Goal: Task Accomplishment & Management: Complete application form

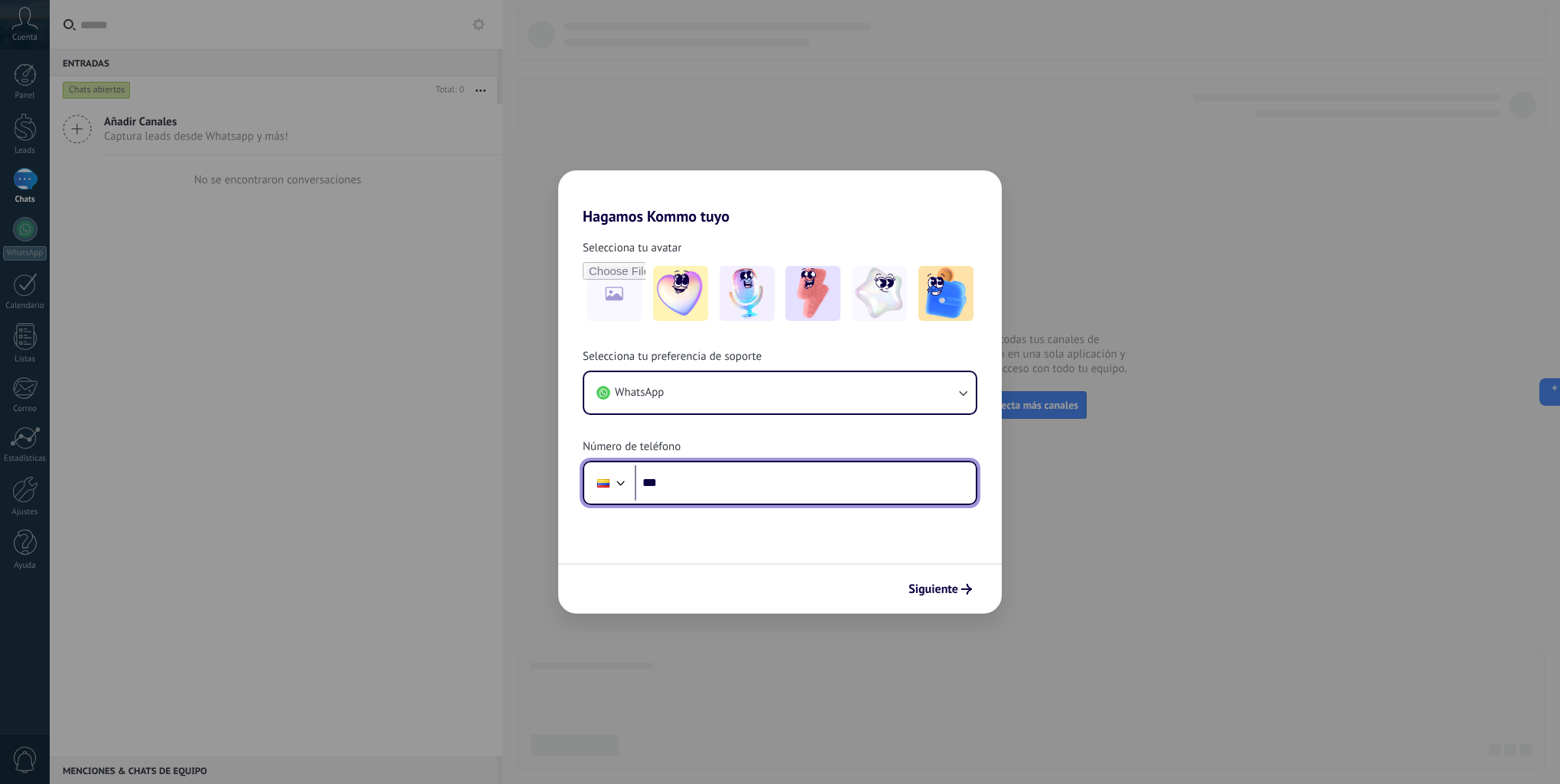
click at [733, 474] on input "***" at bounding box center [805, 482] width 341 height 35
type input "**********"
click at [919, 584] on span "Siguiente" at bounding box center [933, 589] width 50 height 11
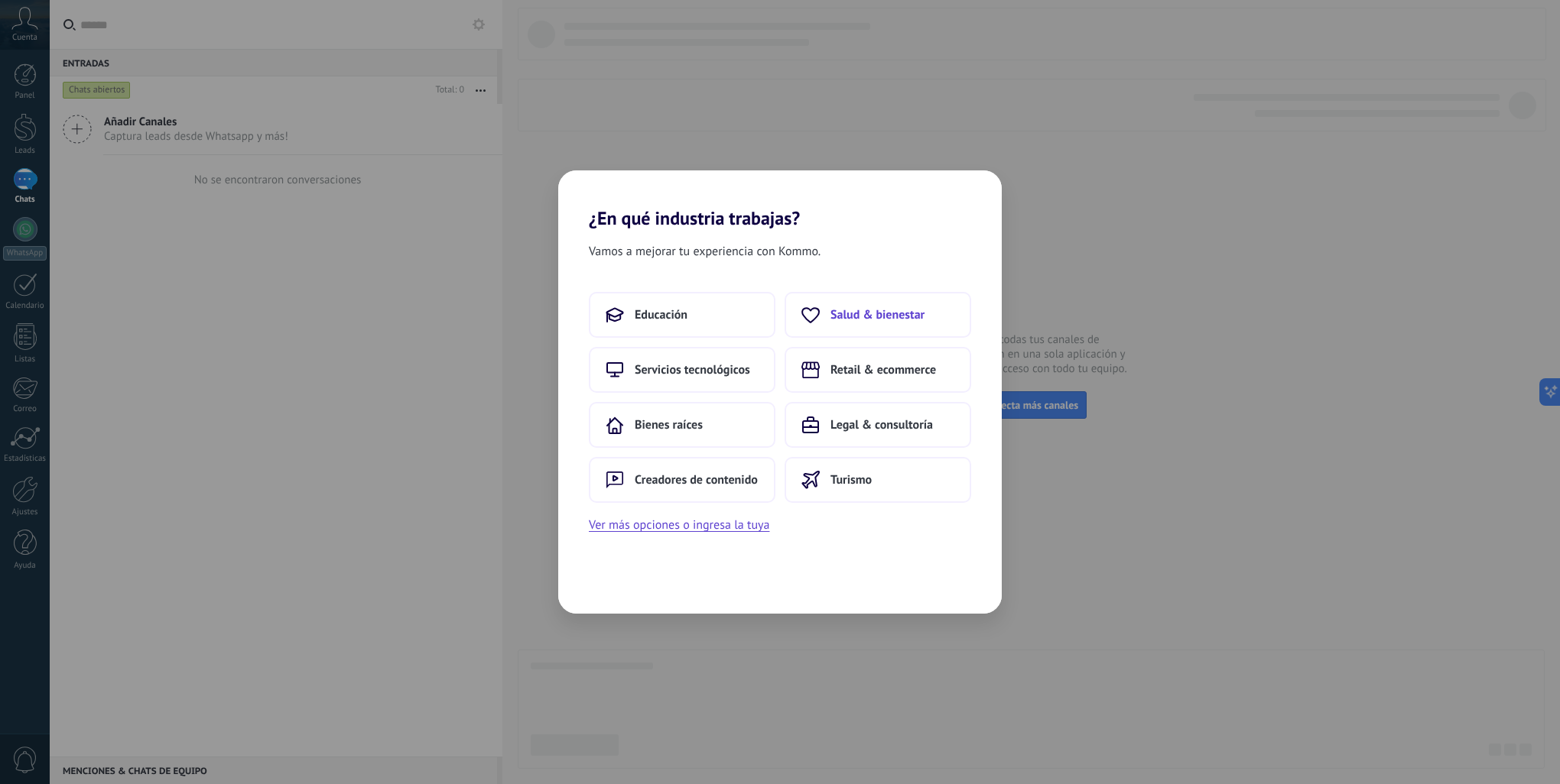
click at [897, 318] on span "Salud & bienestar" at bounding box center [877, 315] width 94 height 16
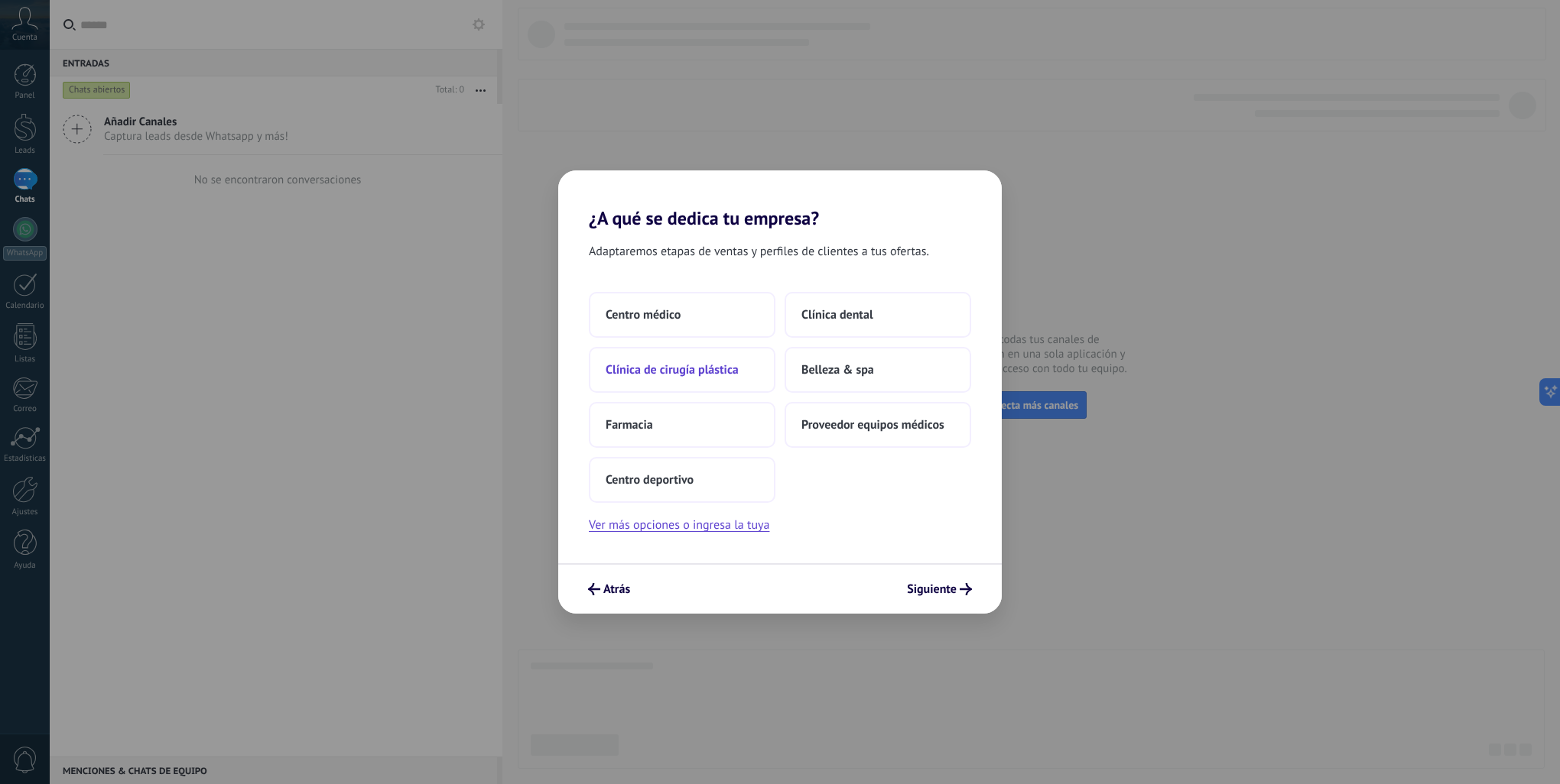
click at [752, 380] on button "Clínica de cirugía plástica" at bounding box center [682, 370] width 187 height 46
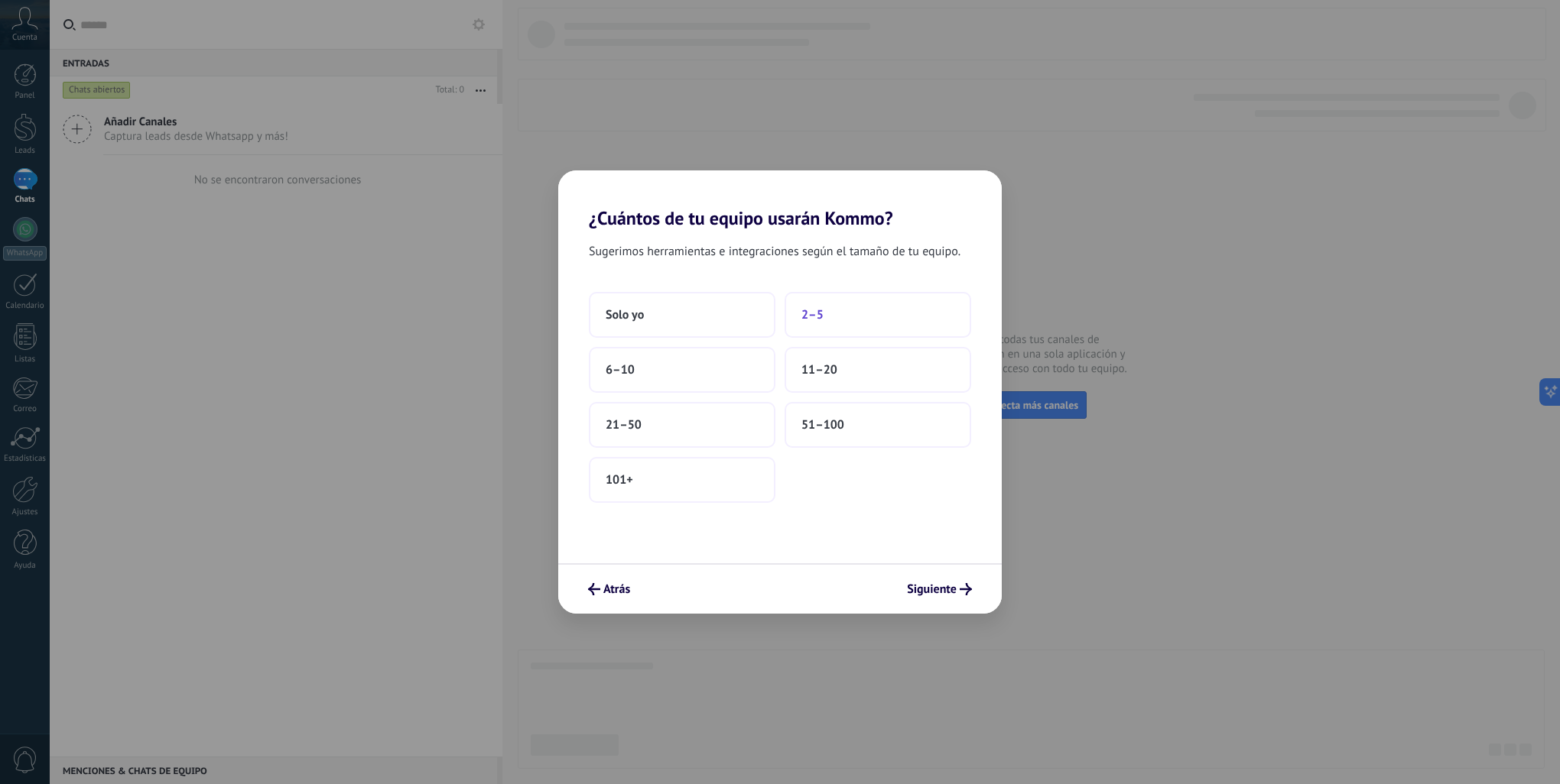
click at [840, 301] on button "2–5" at bounding box center [878, 315] width 187 height 46
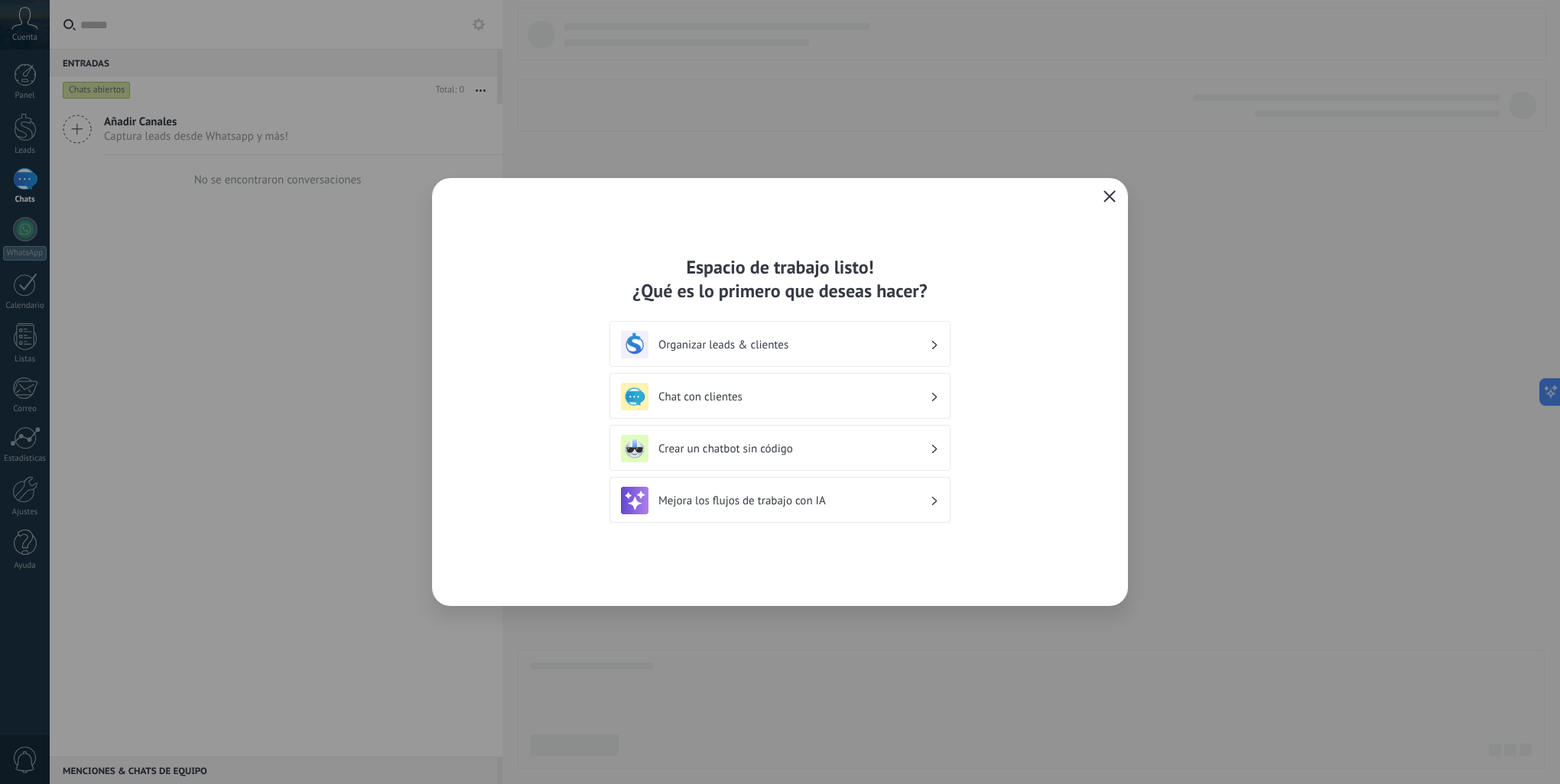
click at [899, 350] on h3 "Organizar leads & clientes" at bounding box center [794, 345] width 272 height 15
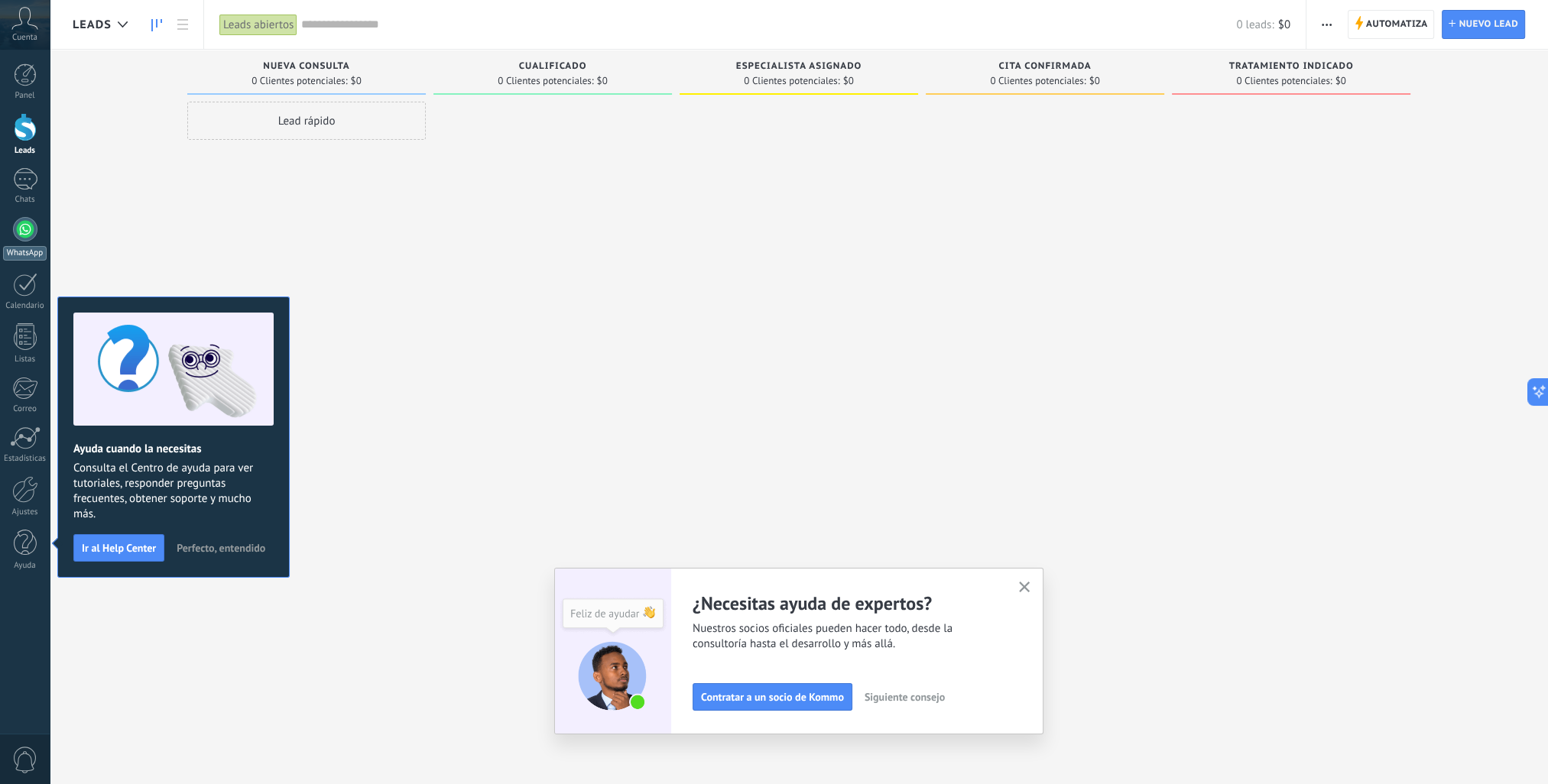
click at [21, 237] on div at bounding box center [25, 229] width 25 height 25
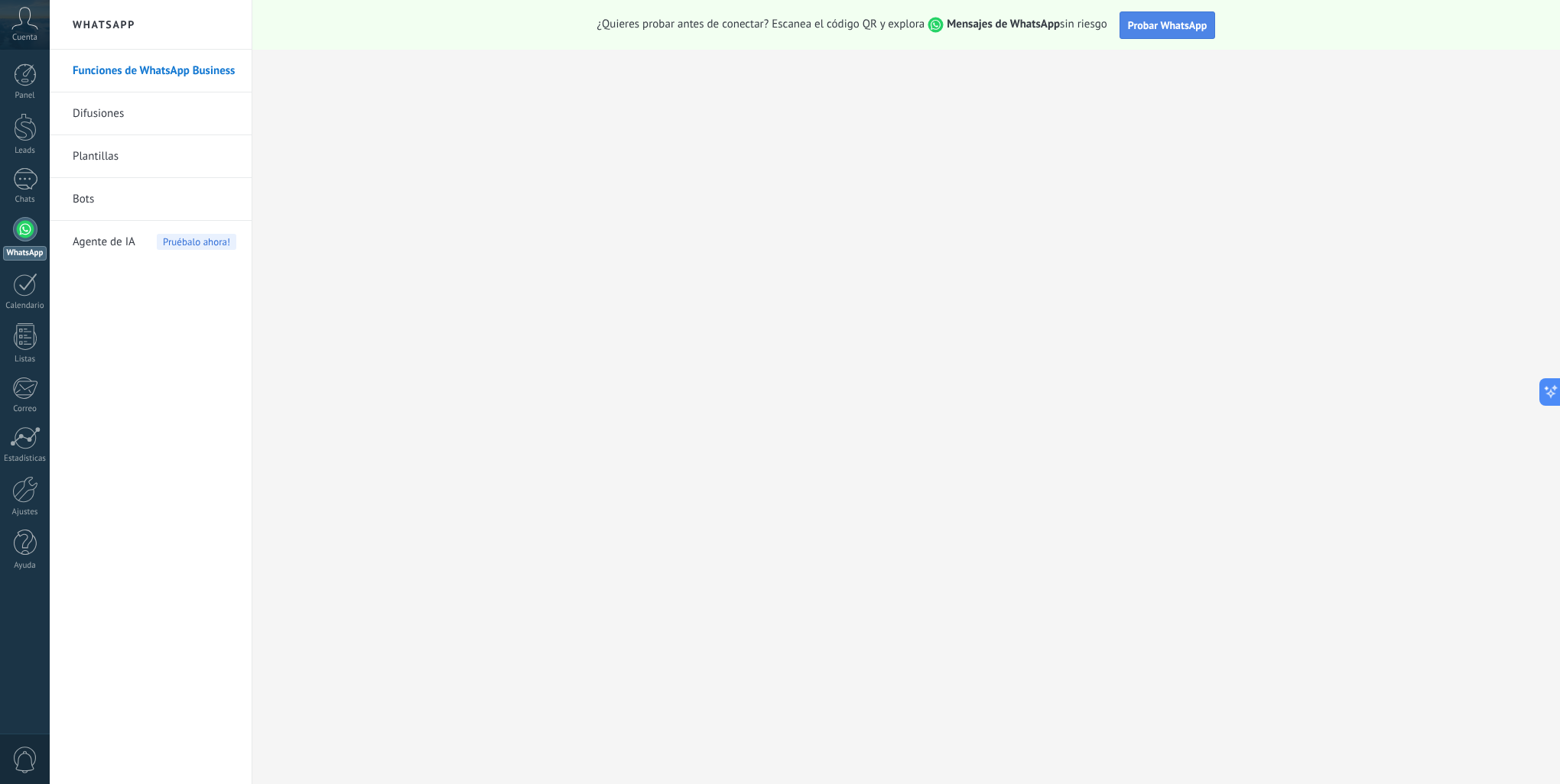
click at [1176, 35] on button "Probar WhatsApp" at bounding box center [1168, 25] width 97 height 28
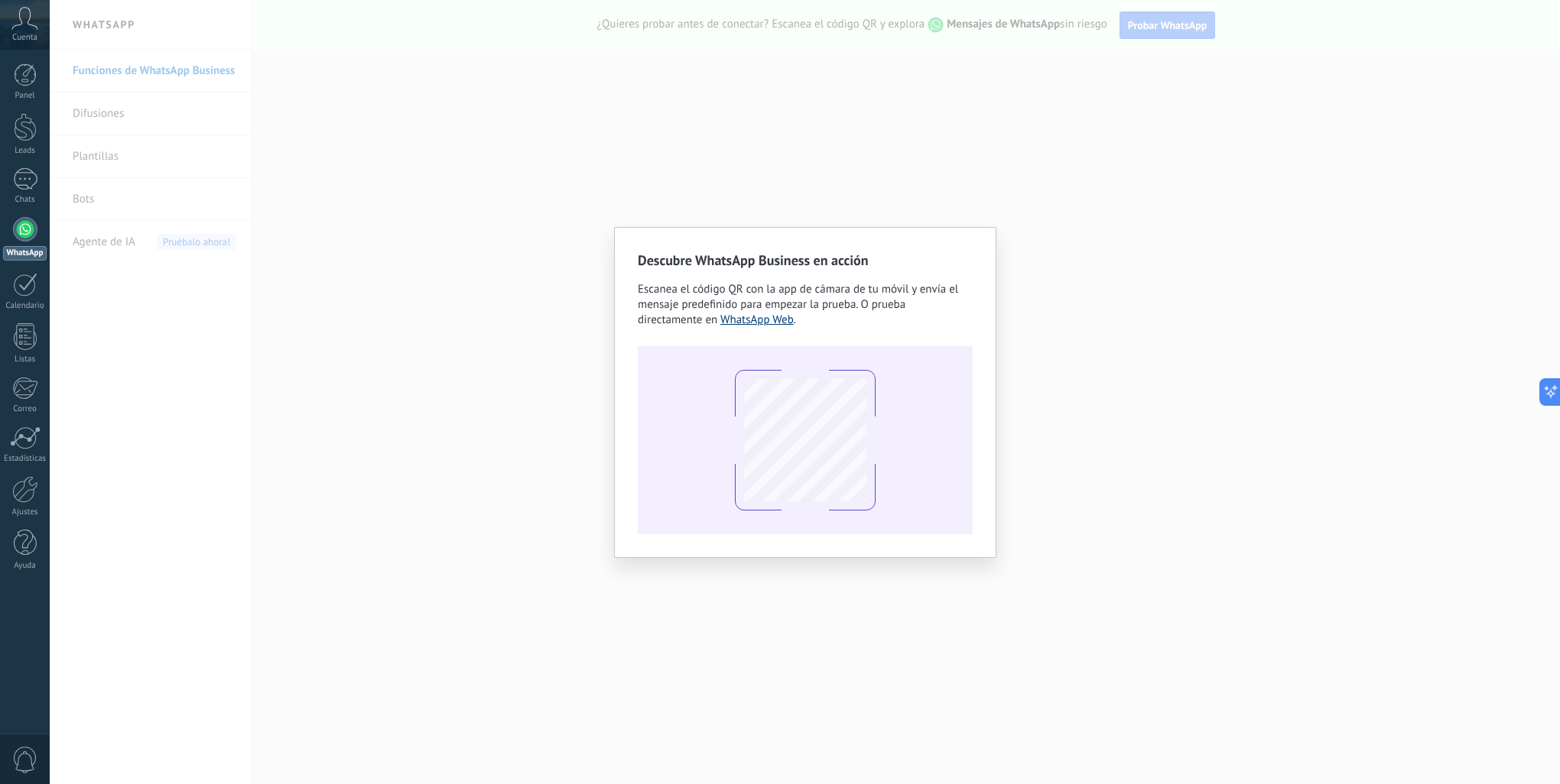
click at [774, 320] on link "WhatsApp Web" at bounding box center [758, 320] width 74 height 15
click at [864, 351] on div at bounding box center [805, 440] width 335 height 188
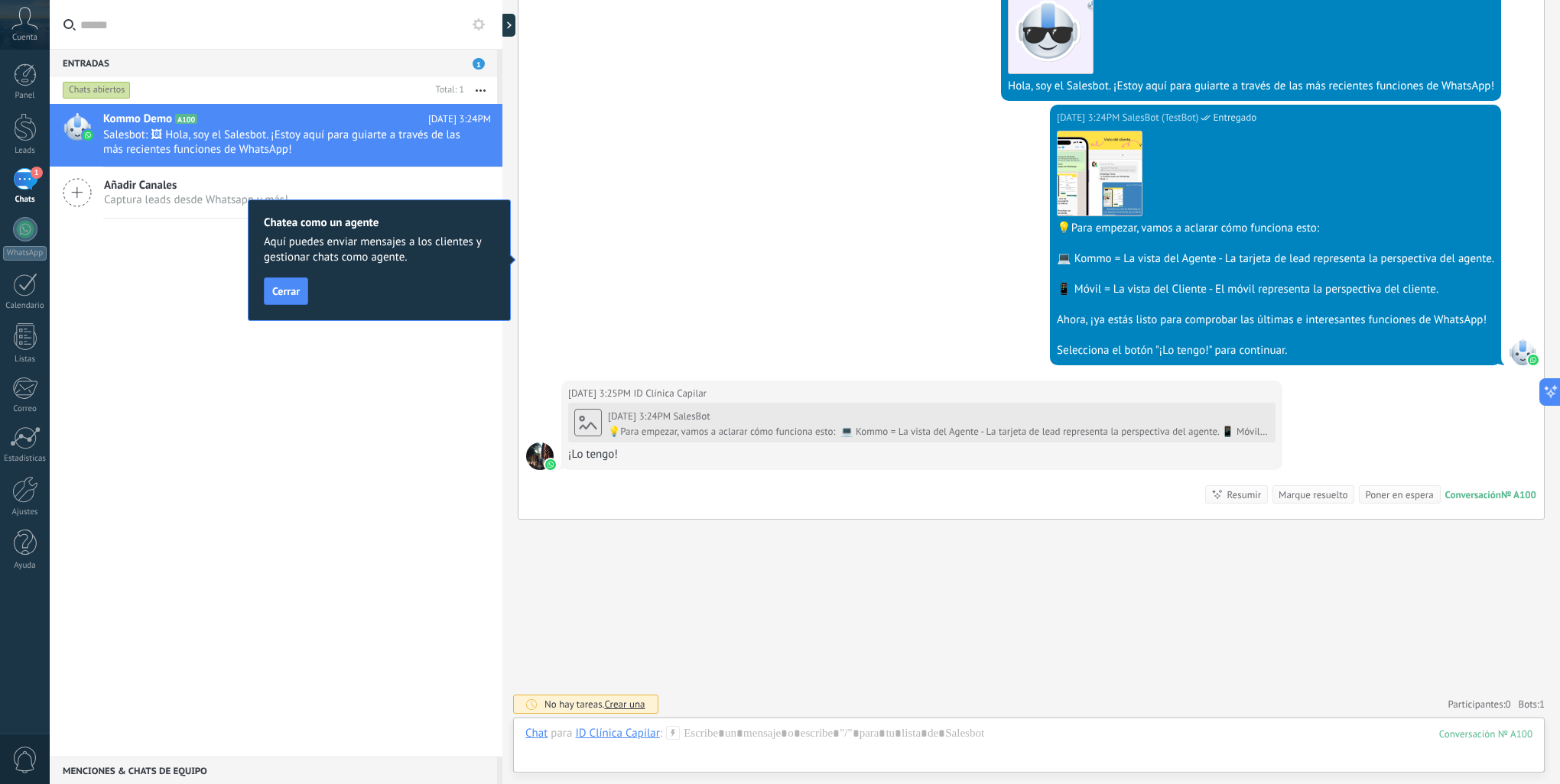
scroll to position [419, 0]
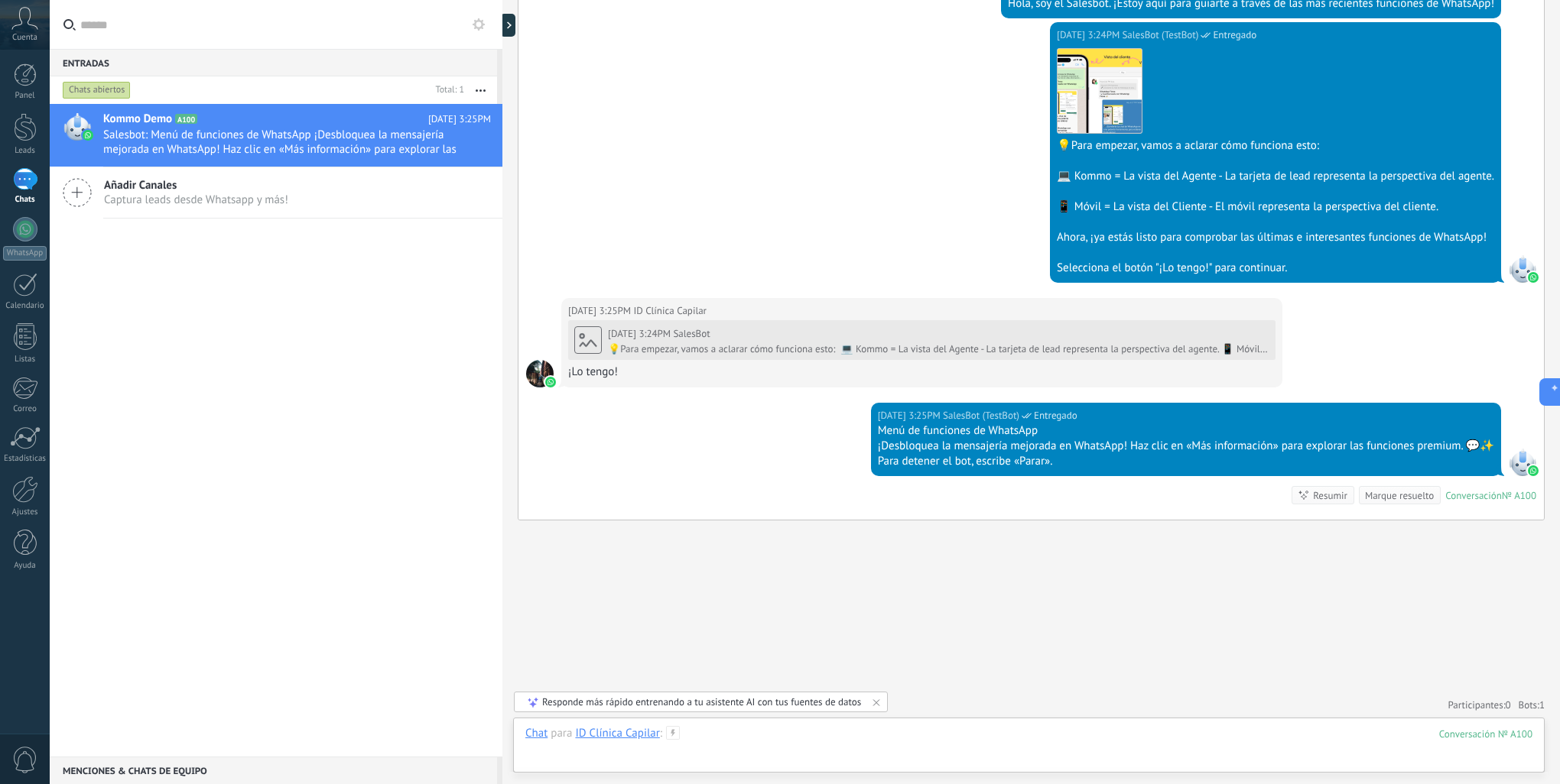
click at [741, 750] on div at bounding box center [1028, 749] width 1007 height 46
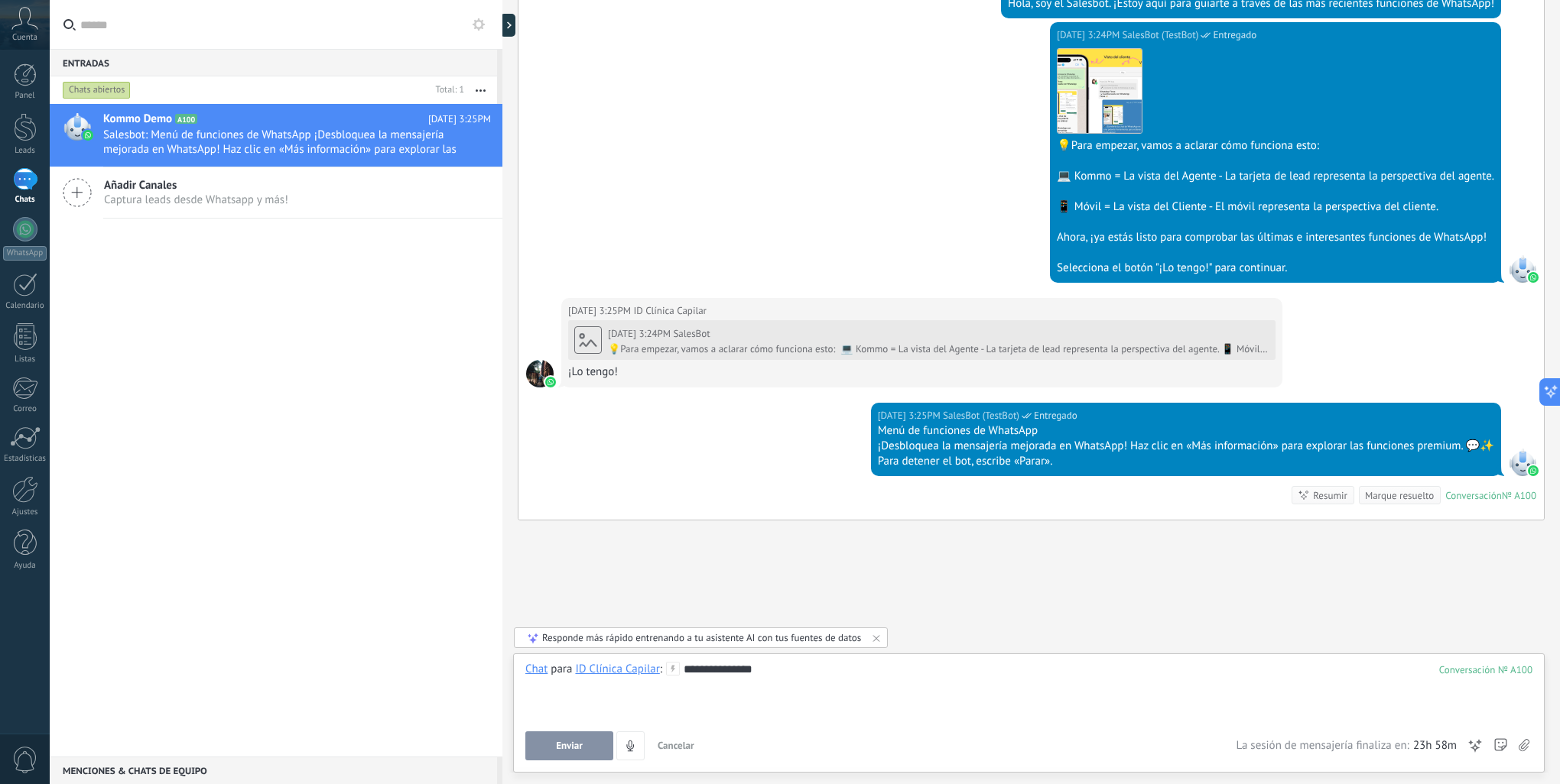
click at [596, 750] on button "Enviar" at bounding box center [569, 746] width 88 height 29
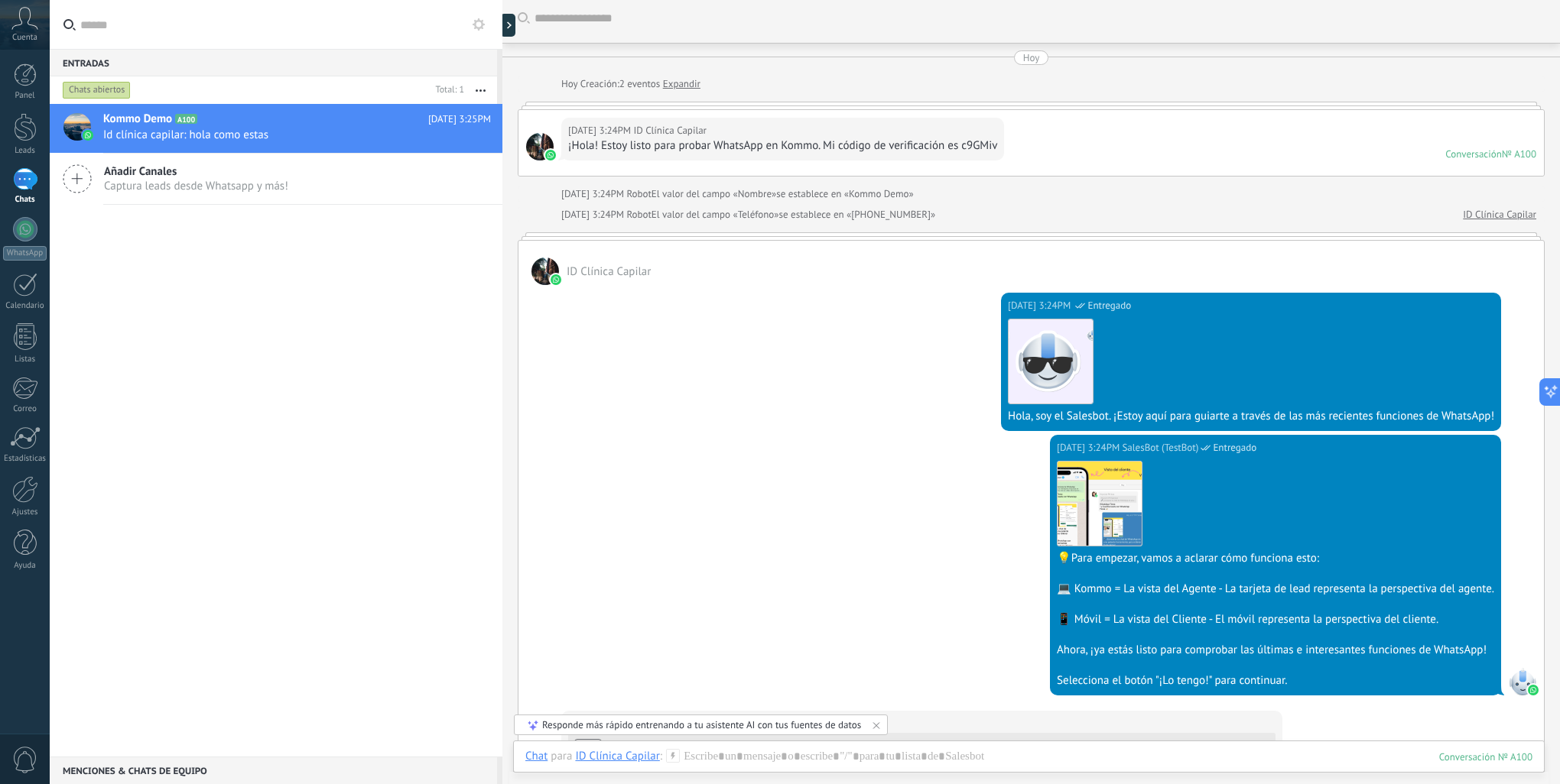
scroll to position [0, 0]
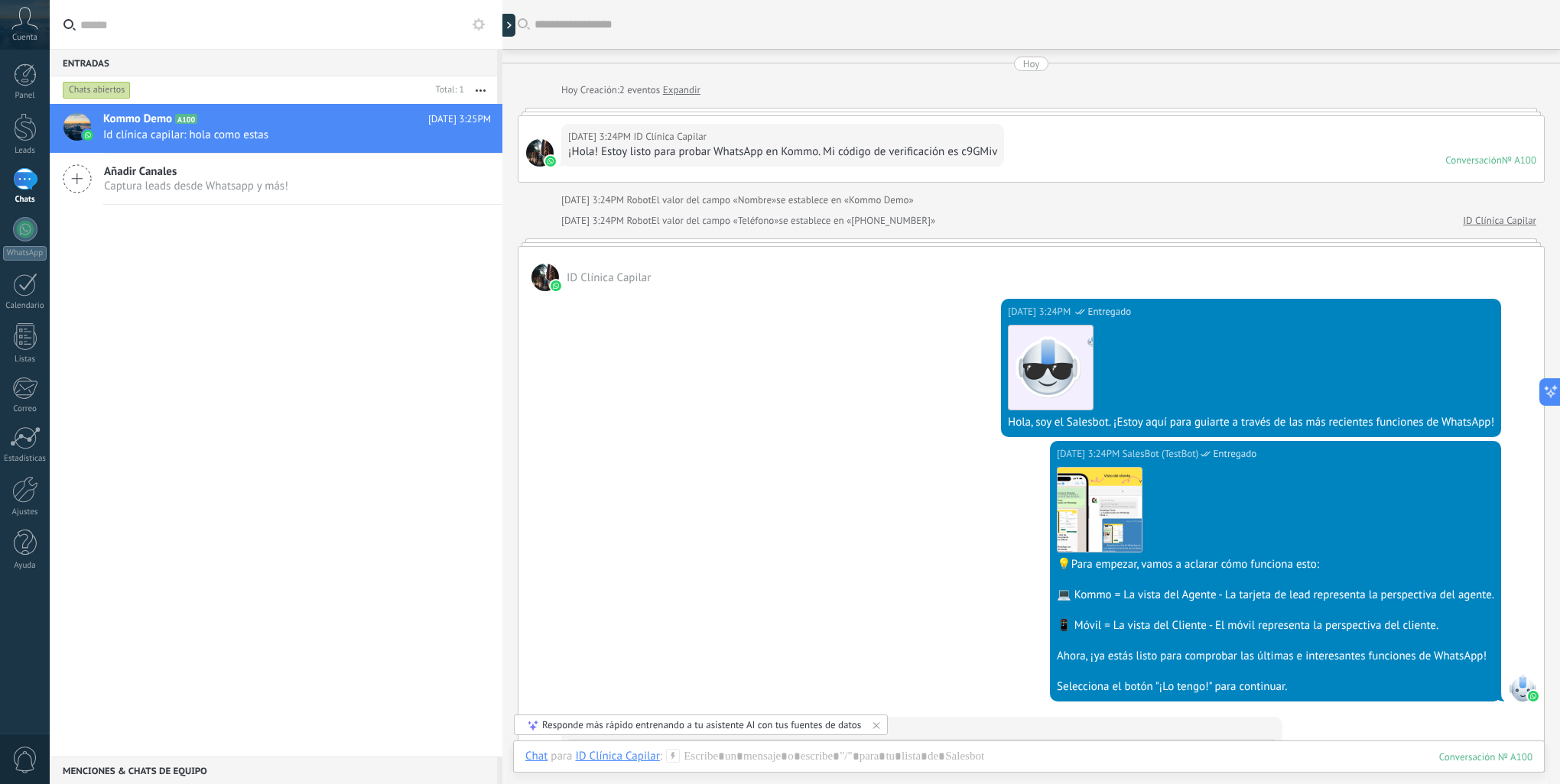
click at [543, 276] on div at bounding box center [546, 278] width 28 height 28
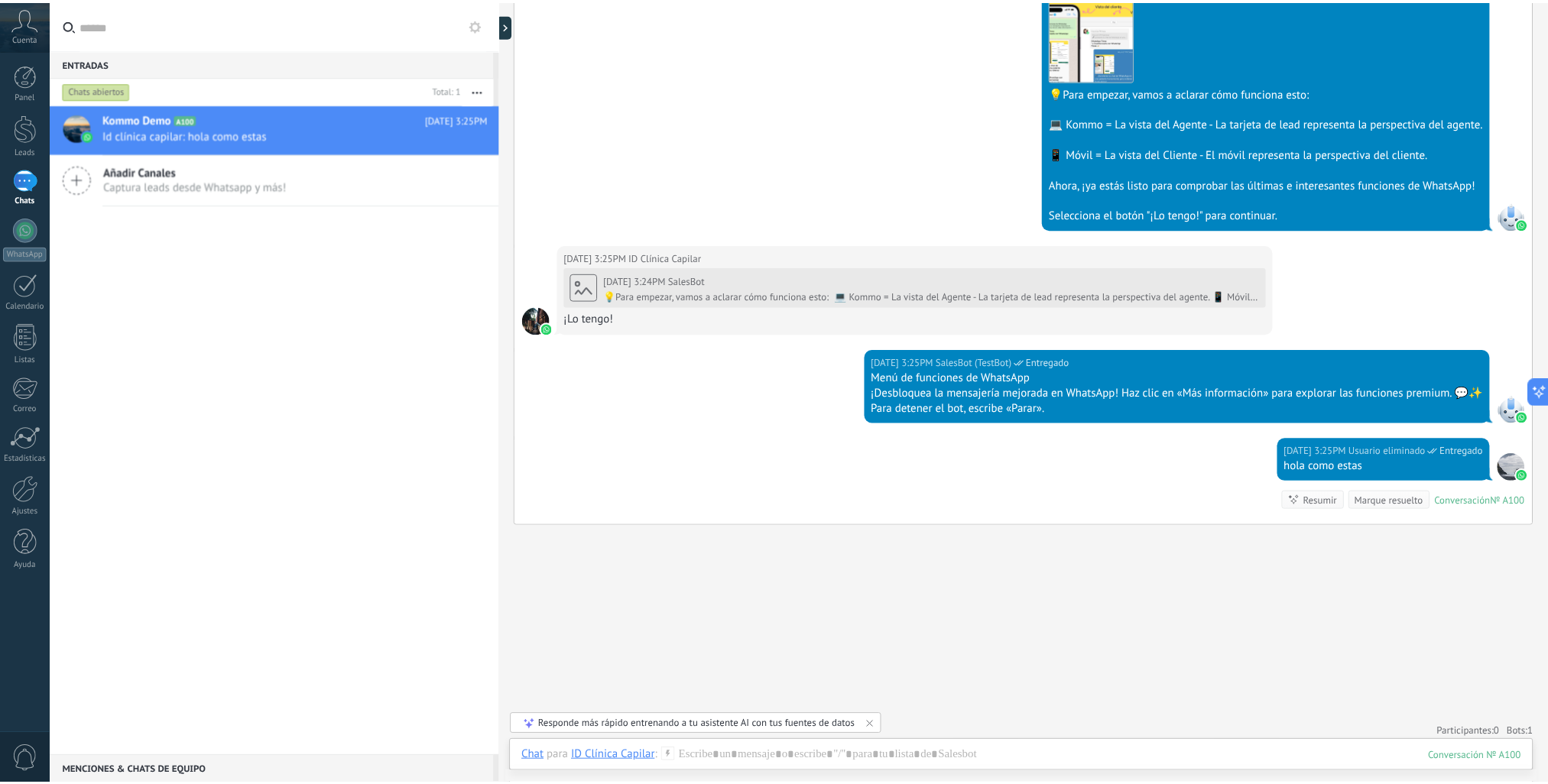
scroll to position [477, 0]
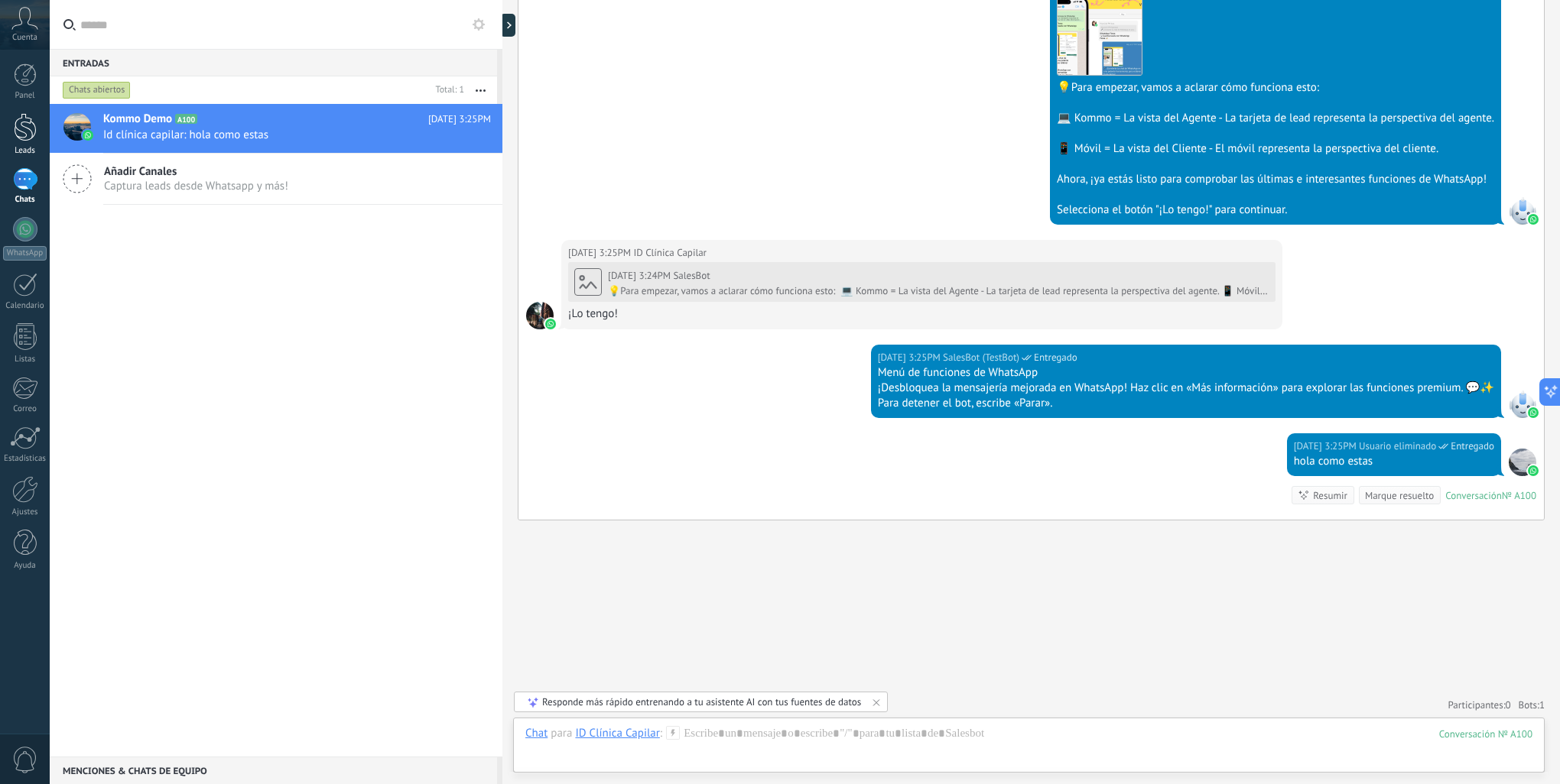
click at [18, 128] on div at bounding box center [25, 127] width 23 height 29
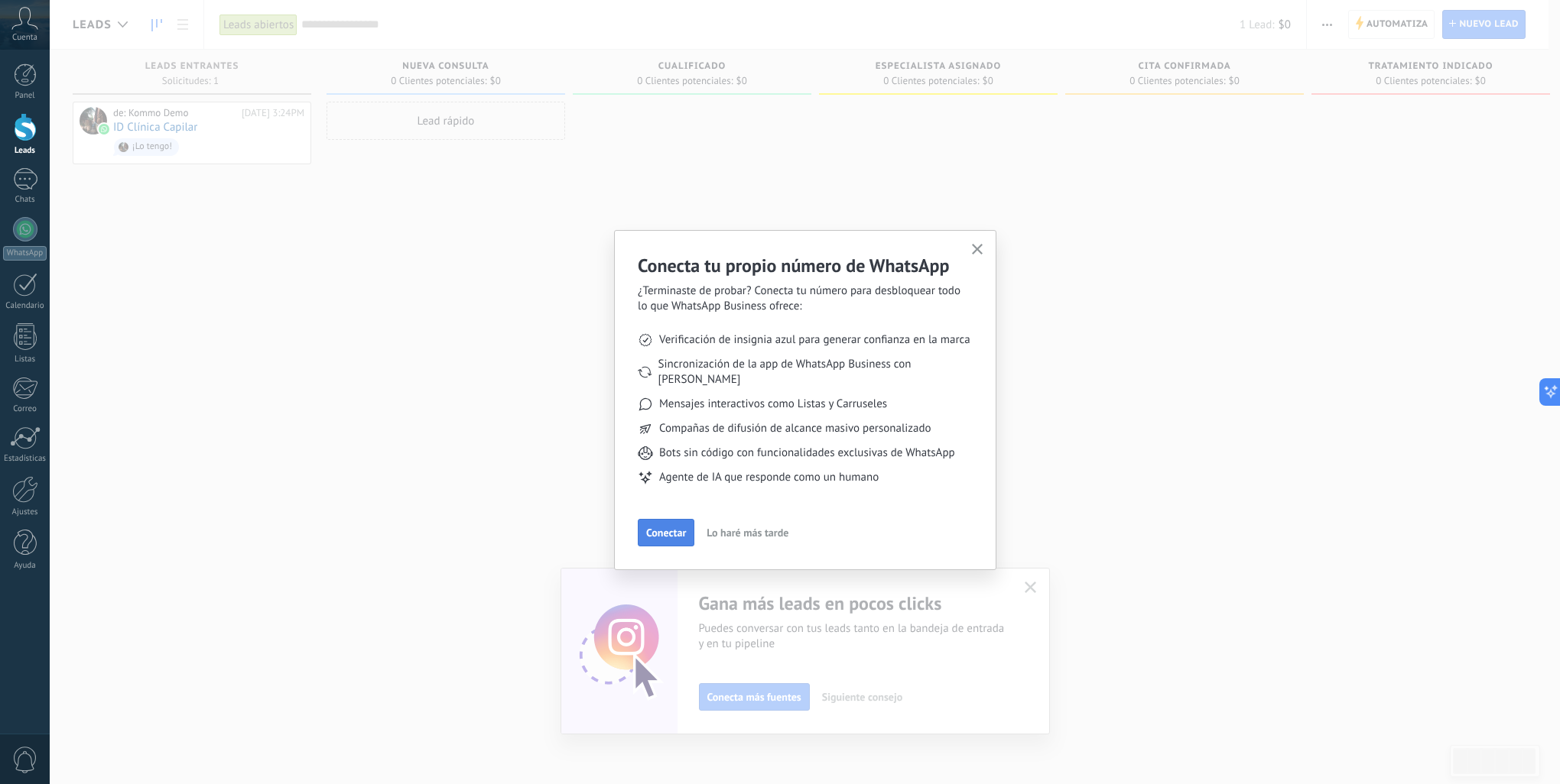
click at [670, 527] on span "Conectar" at bounding box center [666, 532] width 40 height 11
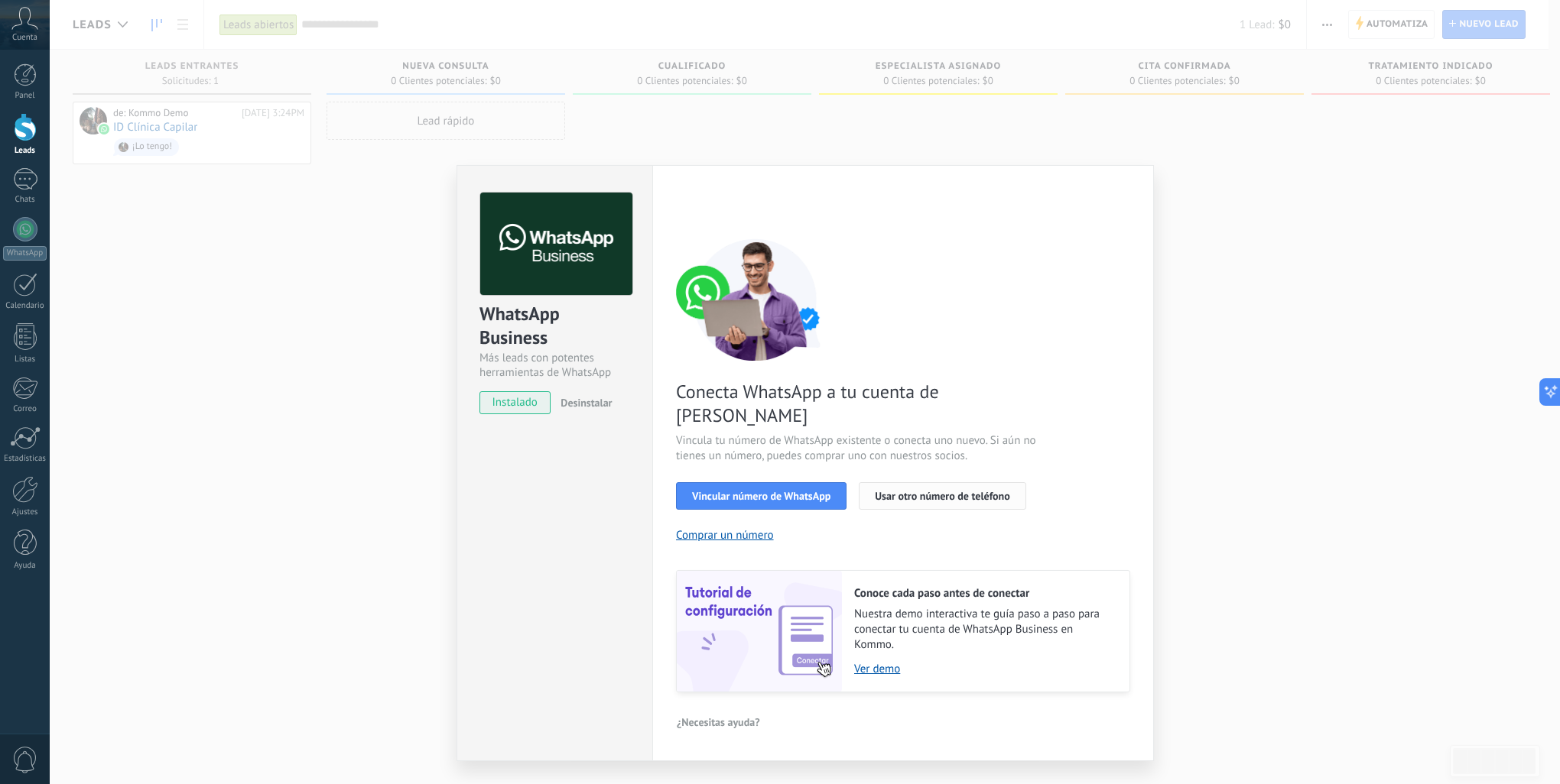
click at [897, 482] on button "Usar otro número de teléfono" at bounding box center [942, 496] width 167 height 28
click at [591, 401] on span "Desinstalar" at bounding box center [586, 402] width 52 height 14
click at [380, 281] on div "WhatsApp Business Más leads con potentes herramientas de WhatsApp instalado Des…" at bounding box center [805, 392] width 1510 height 784
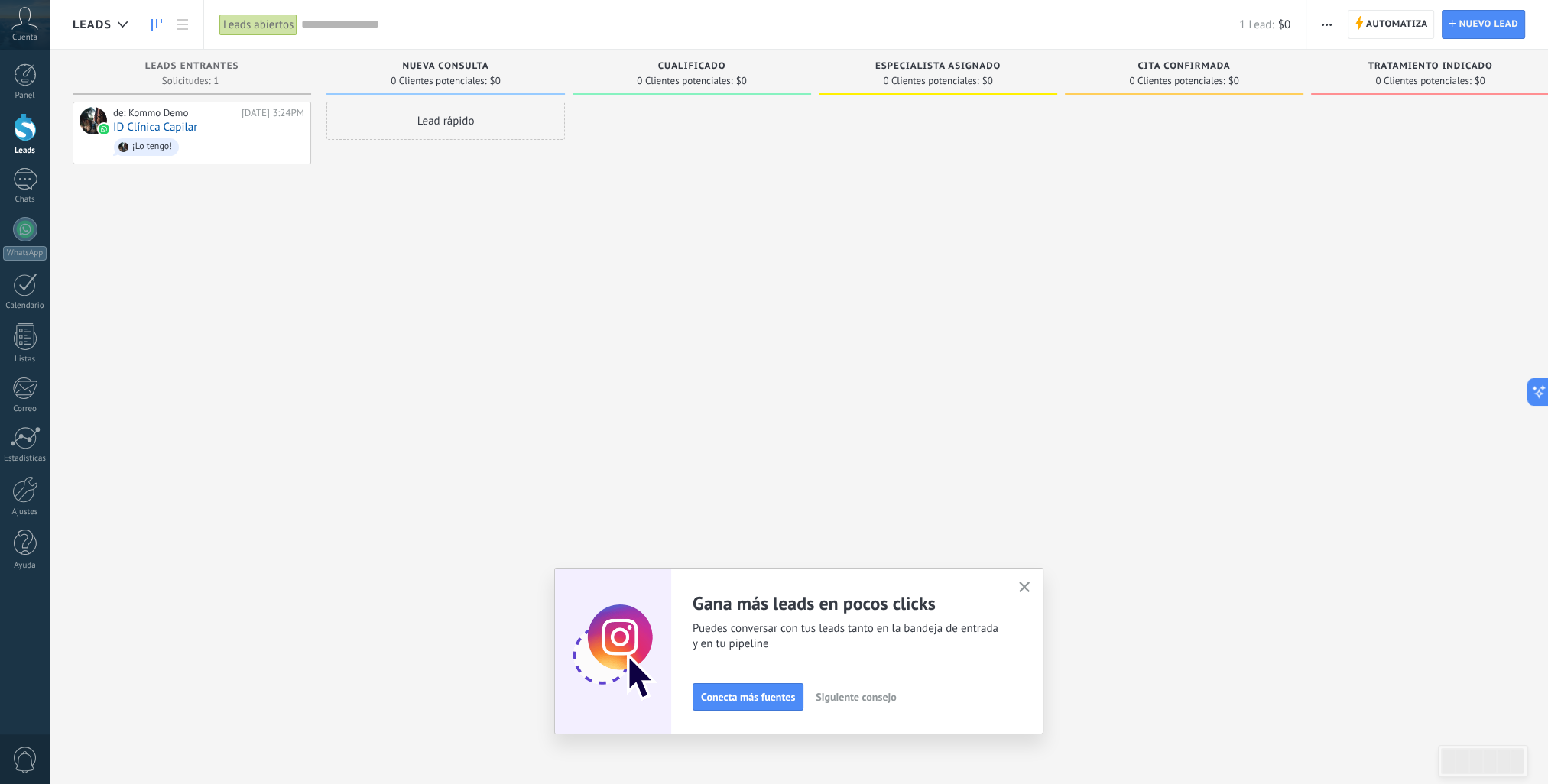
click at [316, 392] on div "Leads Entrantes Solicitudes: 1 0 0 0 1 0 0 0 1 de: Kommo Demo [DATE] 3:24PM ID …" at bounding box center [200, 368] width 254 height 637
click at [16, 62] on div "Panel Leads 1 Chats WhatsApp Clientes" at bounding box center [50, 392] width 100 height 685
click at [21, 83] on div at bounding box center [25, 75] width 23 height 23
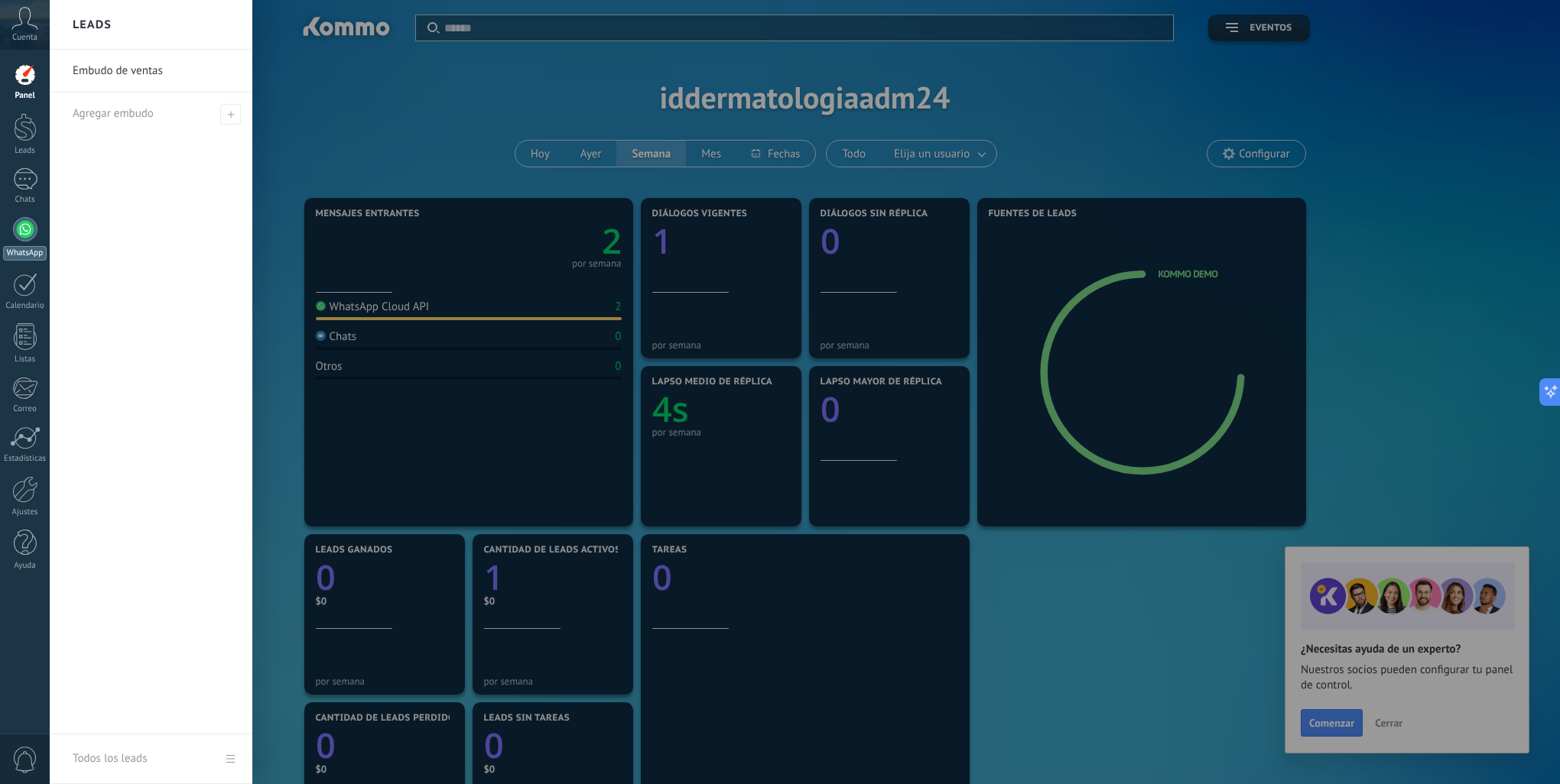
click at [13, 246] on div "WhatsApp" at bounding box center [25, 253] width 43 height 15
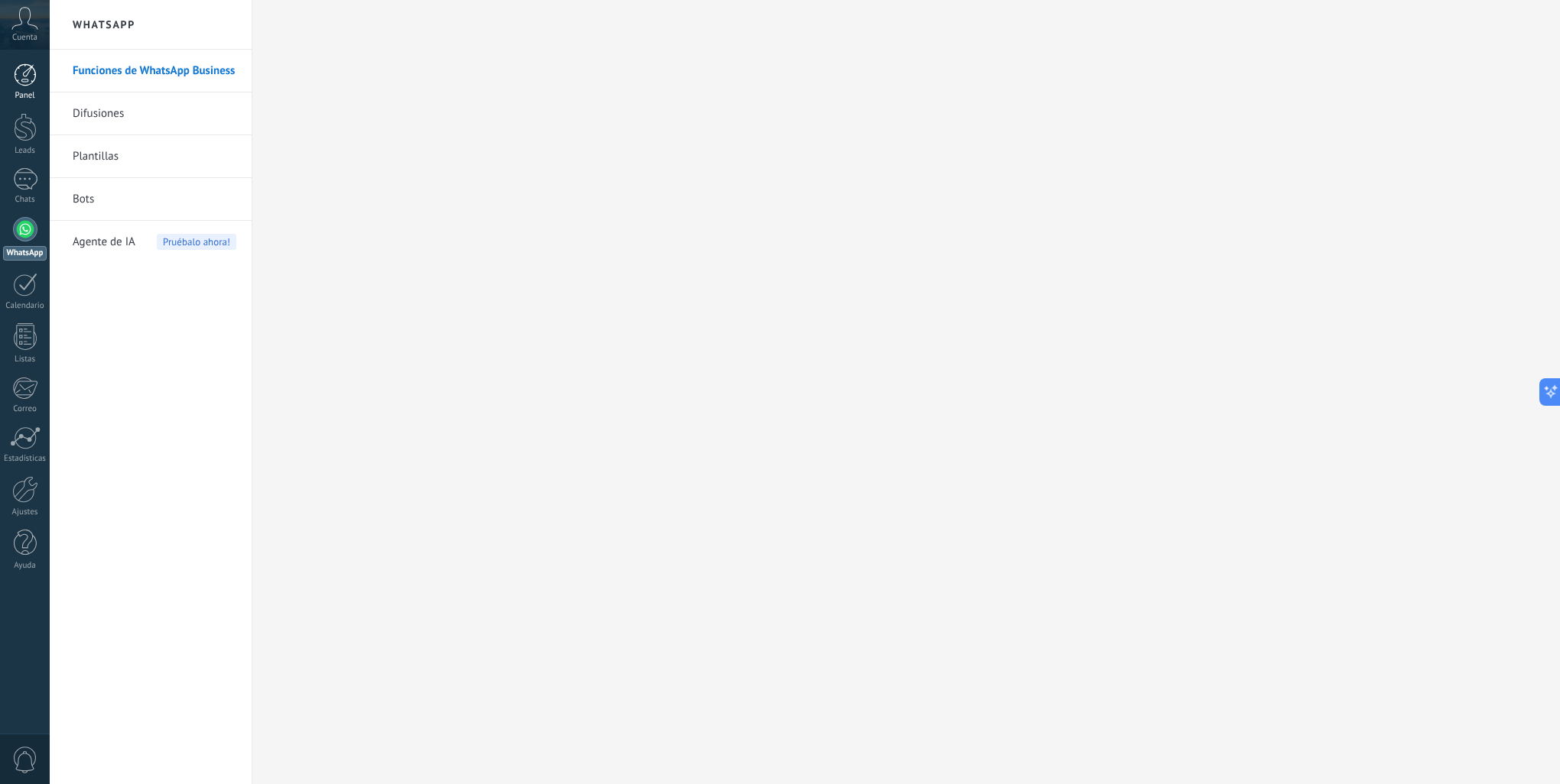
click at [24, 83] on div at bounding box center [25, 75] width 23 height 23
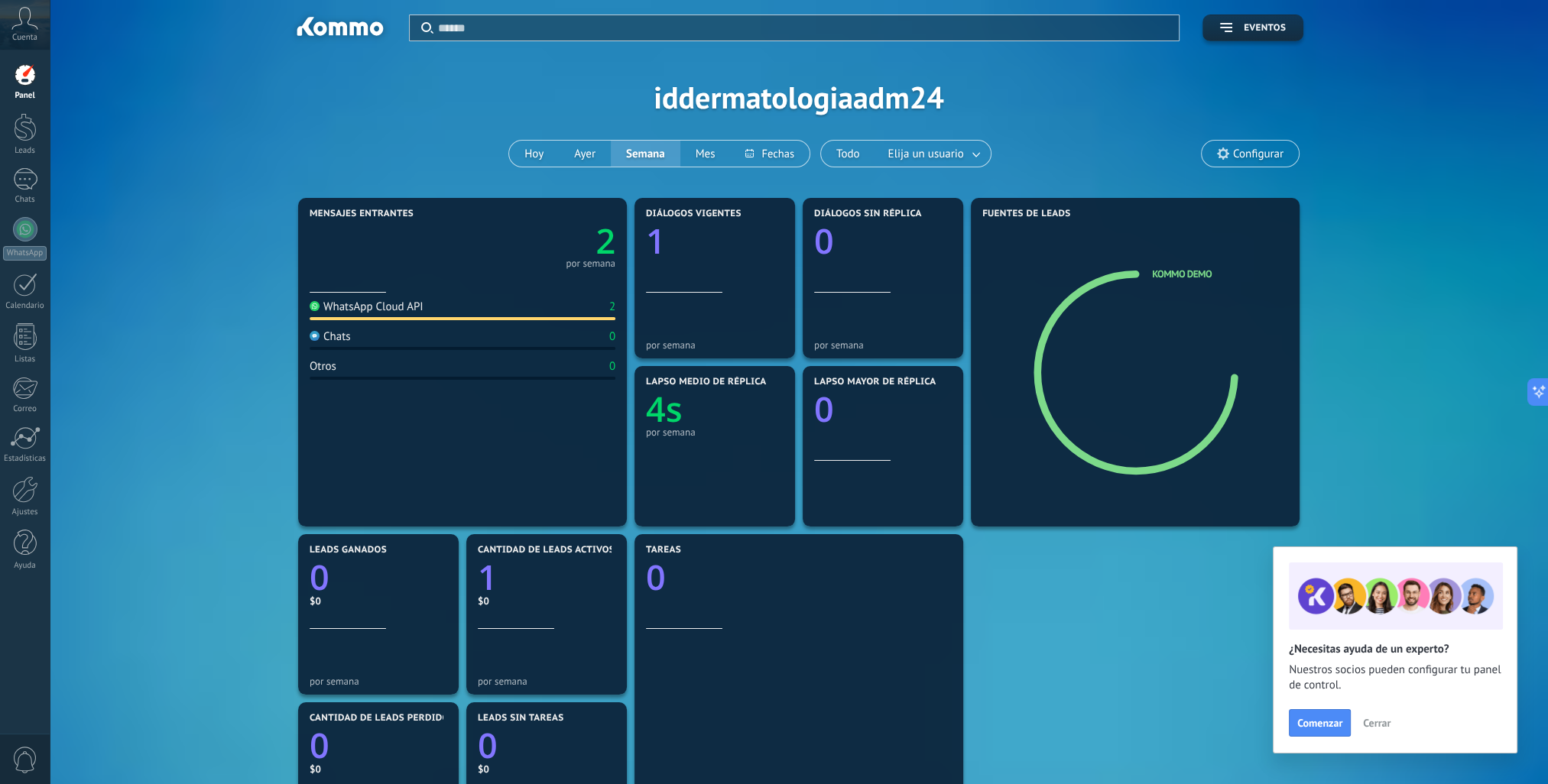
click at [740, 113] on div "Aplicar Eventos iddermatologiaadm24 [DATE] [DATE] Semana Mes Todo Elija un usua…" at bounding box center [799, 96] width 1452 height 194
click at [1232, 149] on span "Configurar" at bounding box center [1250, 154] width 97 height 26
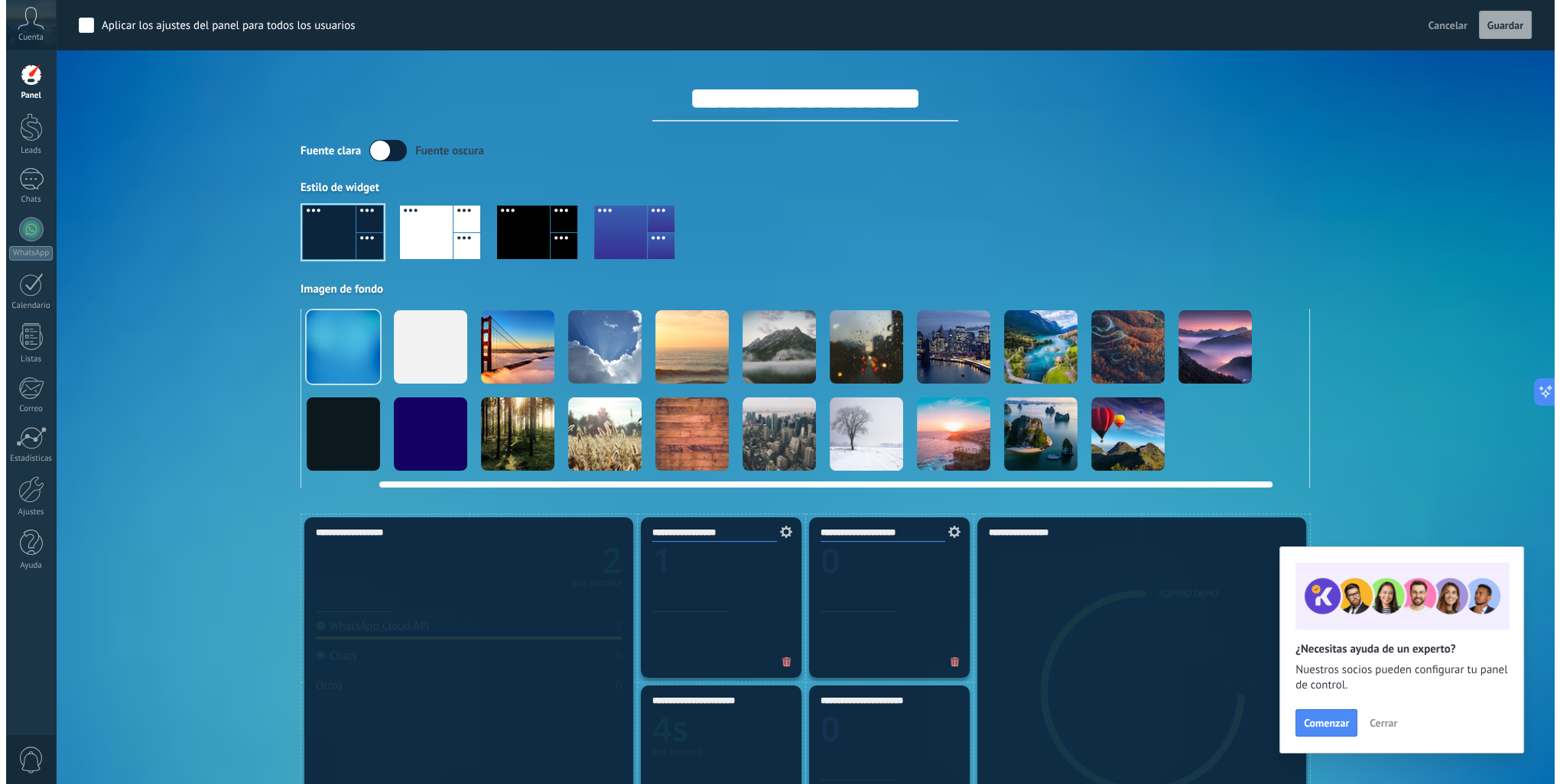
scroll to position [0, 118]
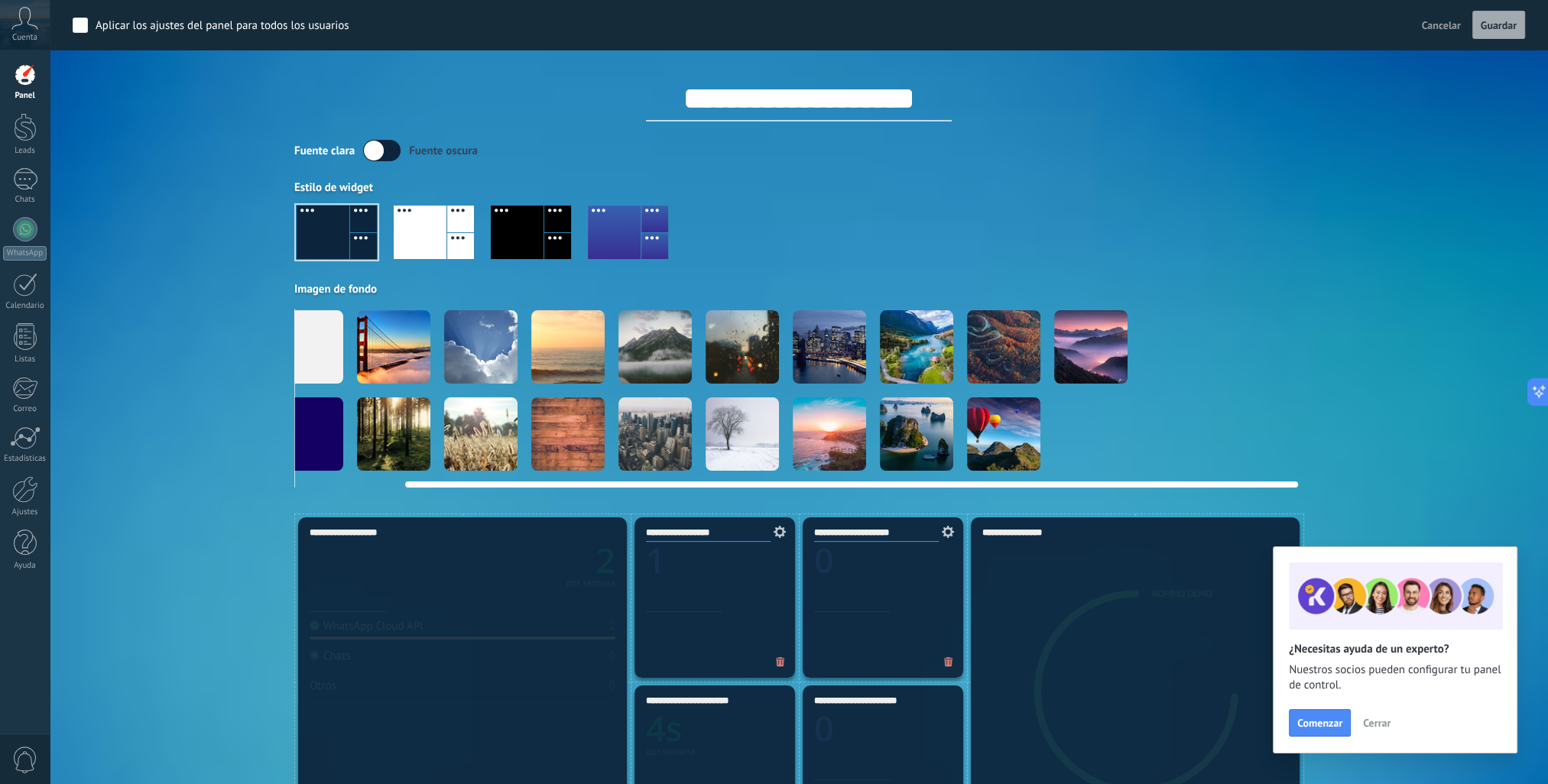
click at [1268, 362] on video at bounding box center [1265, 347] width 74 height 74
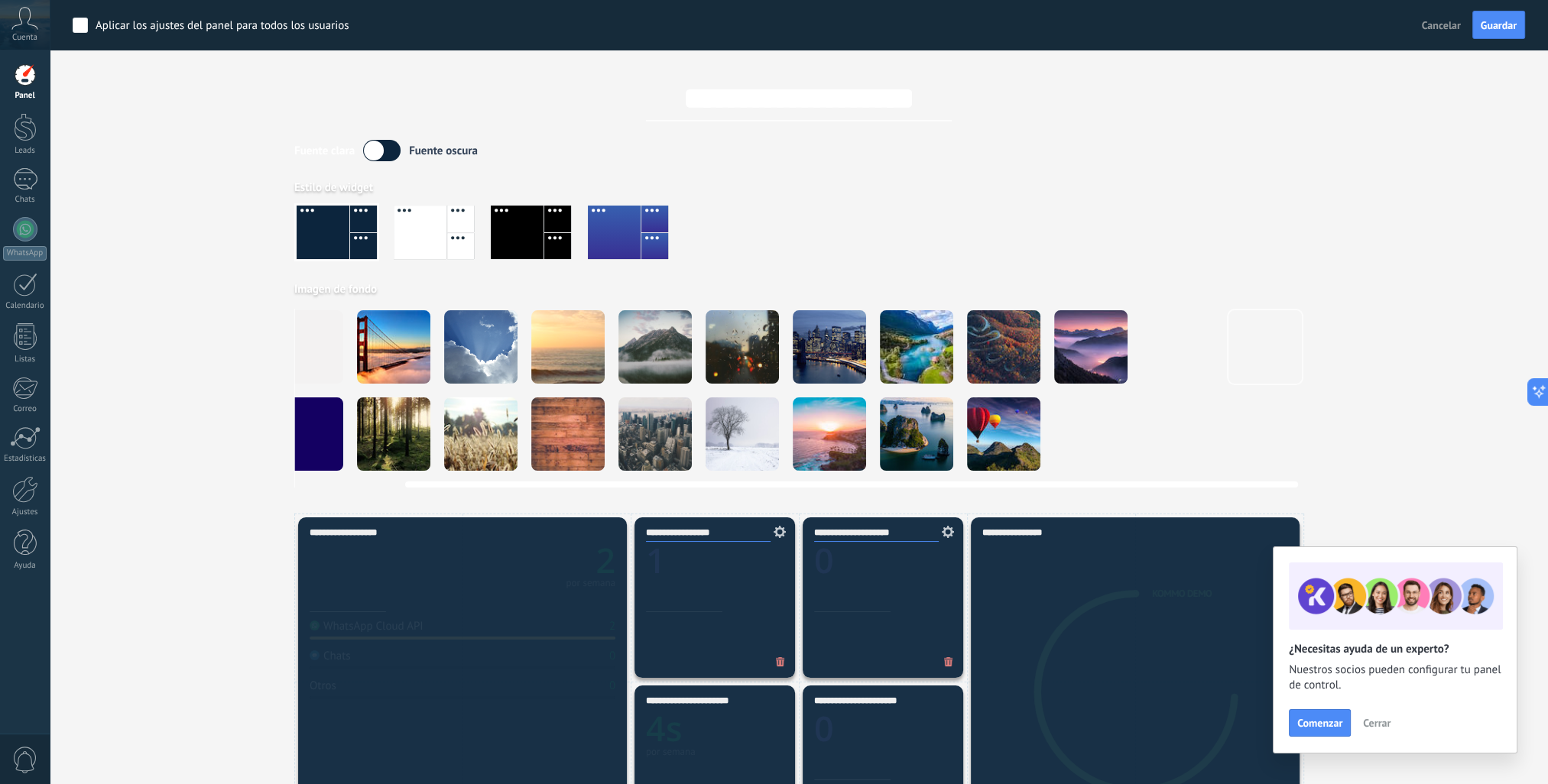
click at [1268, 362] on video at bounding box center [1265, 347] width 74 height 74
click at [1012, 240] on div at bounding box center [799, 238] width 1009 height 87
click at [1339, 726] on span "Comenzar" at bounding box center [1319, 723] width 45 height 11
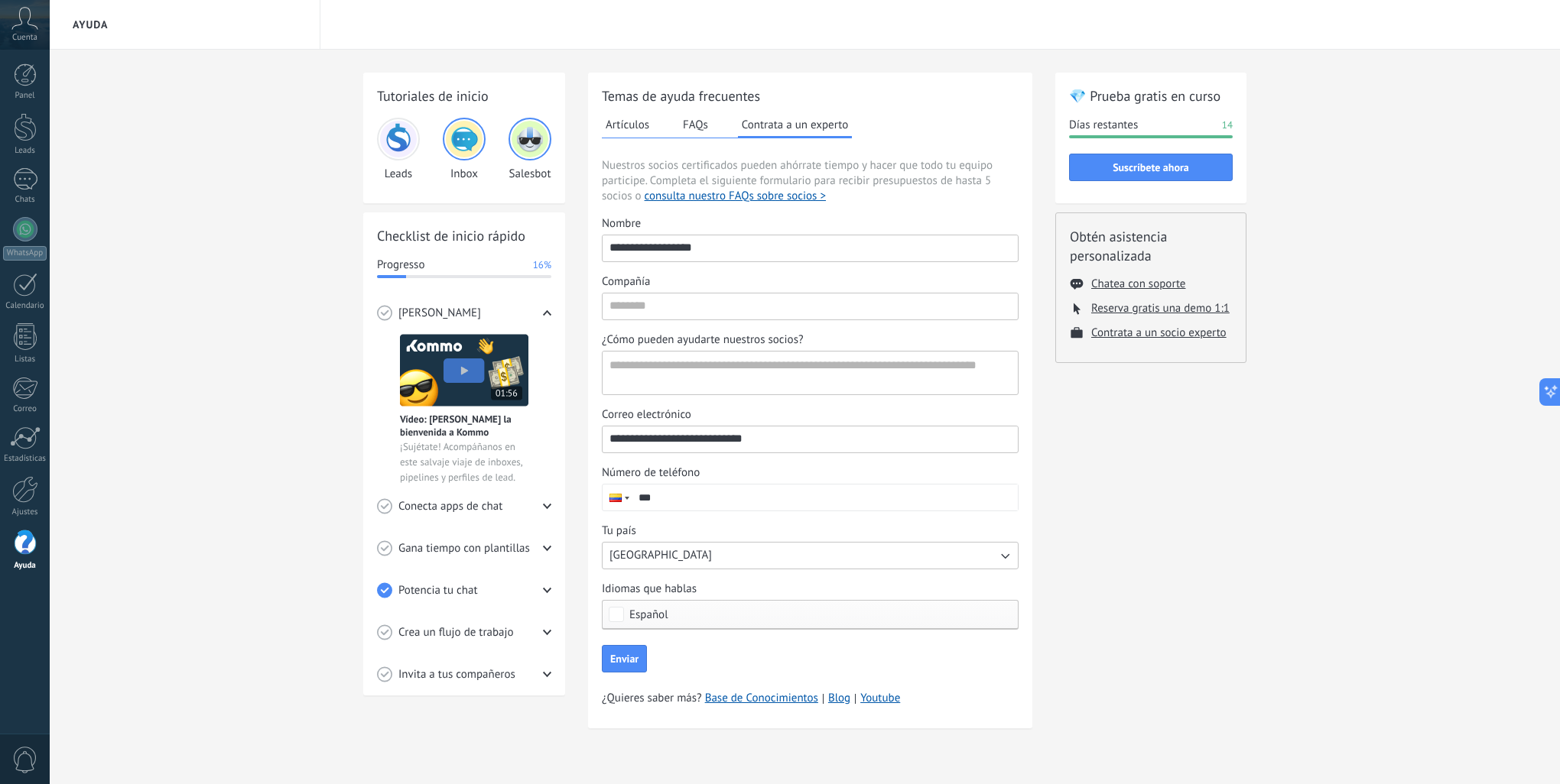
click at [716, 500] on input "***" at bounding box center [825, 498] width 386 height 26
type input "**********"
click at [635, 662] on span "Enviar" at bounding box center [624, 658] width 29 height 11
click at [604, 656] on button "Enviar" at bounding box center [624, 659] width 45 height 28
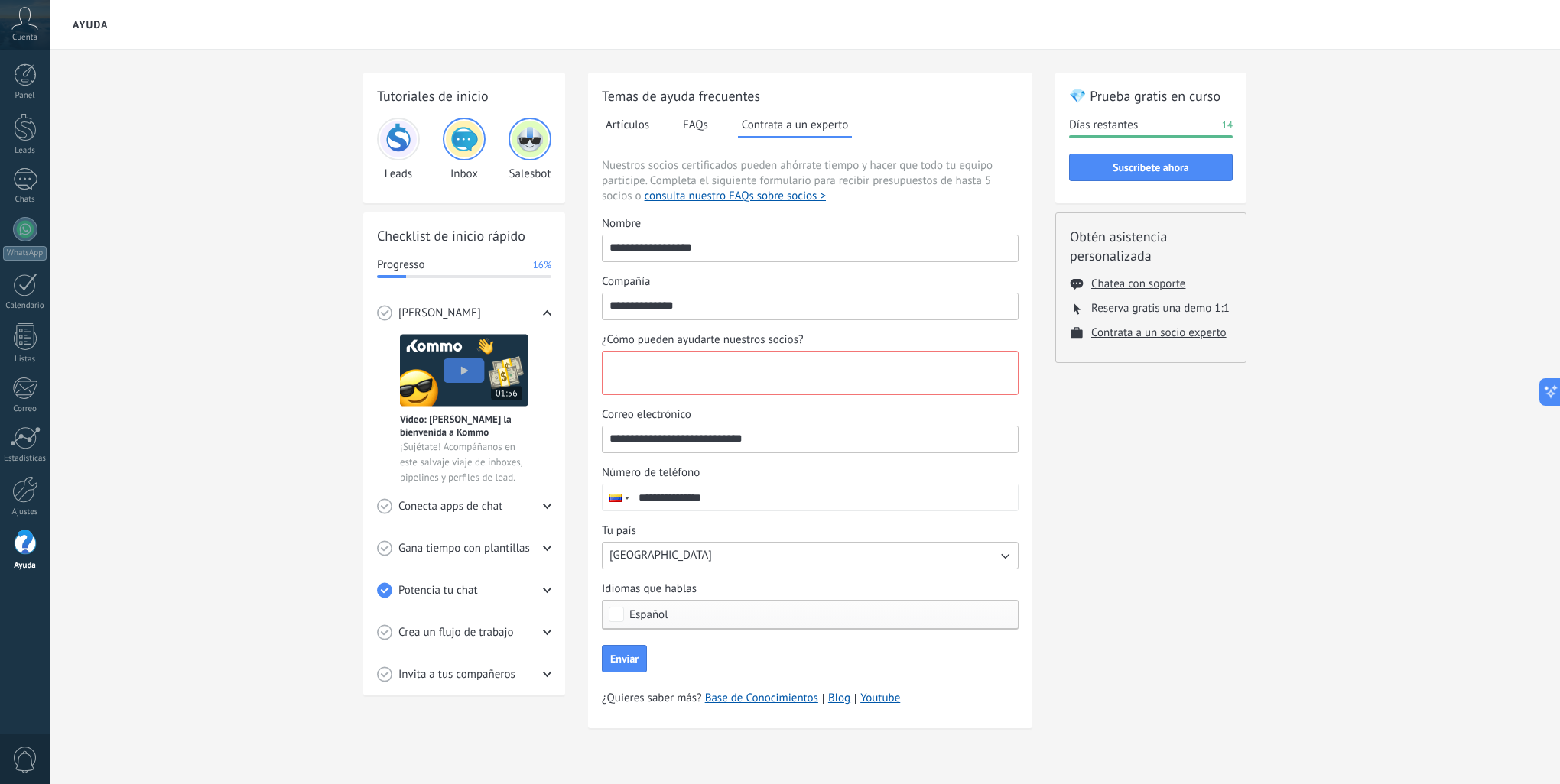
click at [774, 383] on textarea "¿Cómo pueden ayudarte nuestros socios?" at bounding box center [809, 373] width 412 height 43
type textarea "**********"
click at [633, 656] on span "Enviar" at bounding box center [624, 658] width 29 height 11
click at [783, 492] on input "Número de teléfono Phone" at bounding box center [825, 498] width 386 height 26
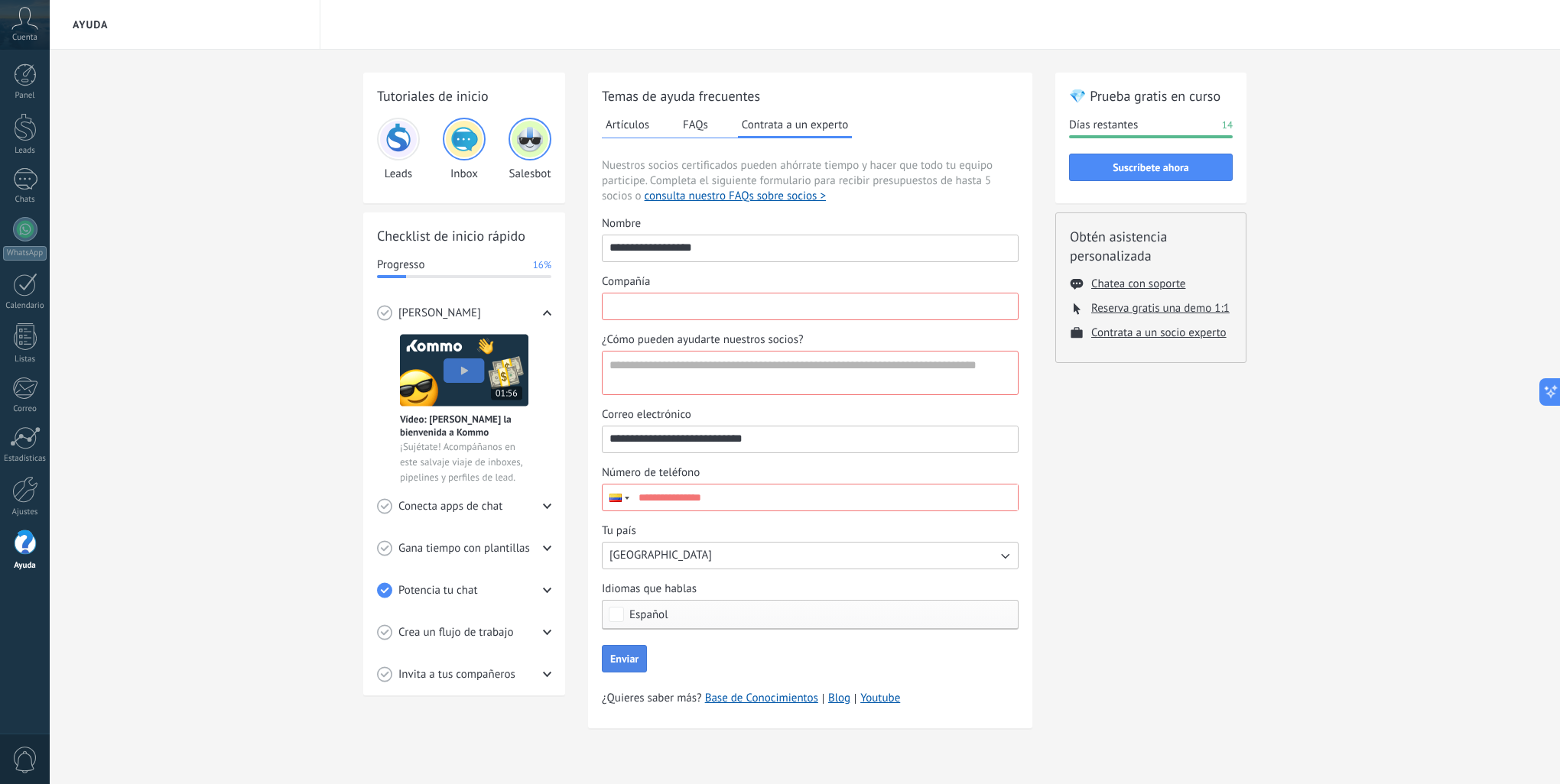
click at [763, 307] on input "Compañía" at bounding box center [811, 306] width 416 height 25
type input "**********"
click at [768, 503] on input "Número de teléfono Phone" at bounding box center [825, 498] width 386 height 26
type input "**********"
click at [626, 661] on span "Enviar" at bounding box center [624, 658] width 29 height 11
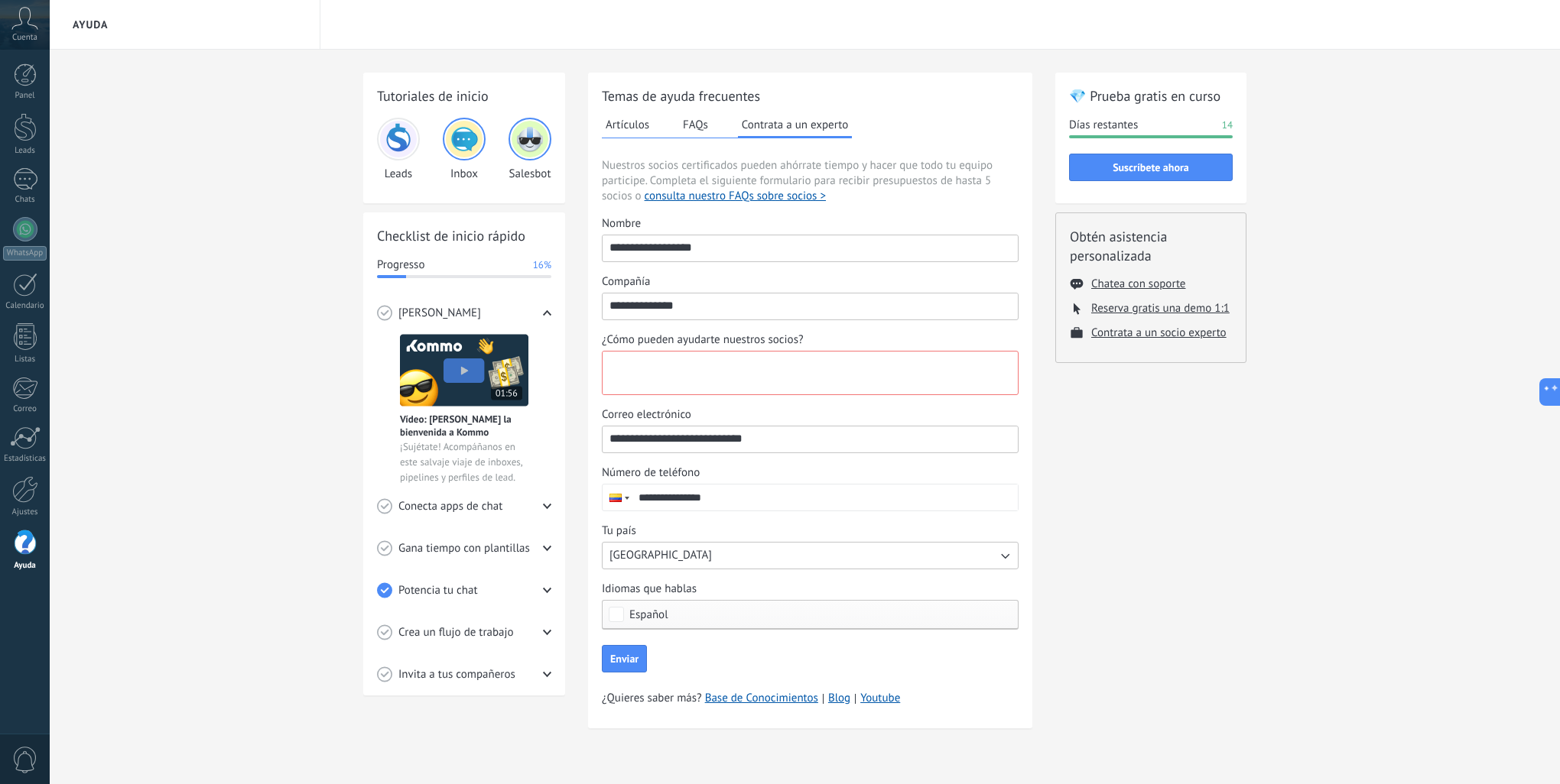
click at [750, 366] on textarea "¿Cómo pueden ayudarte nuestros socios?" at bounding box center [809, 373] width 412 height 43
type textarea "**********"
click at [626, 654] on span "Enviar" at bounding box center [624, 658] width 29 height 11
click at [19, 241] on link "WhatsApp" at bounding box center [25, 238] width 50 height 43
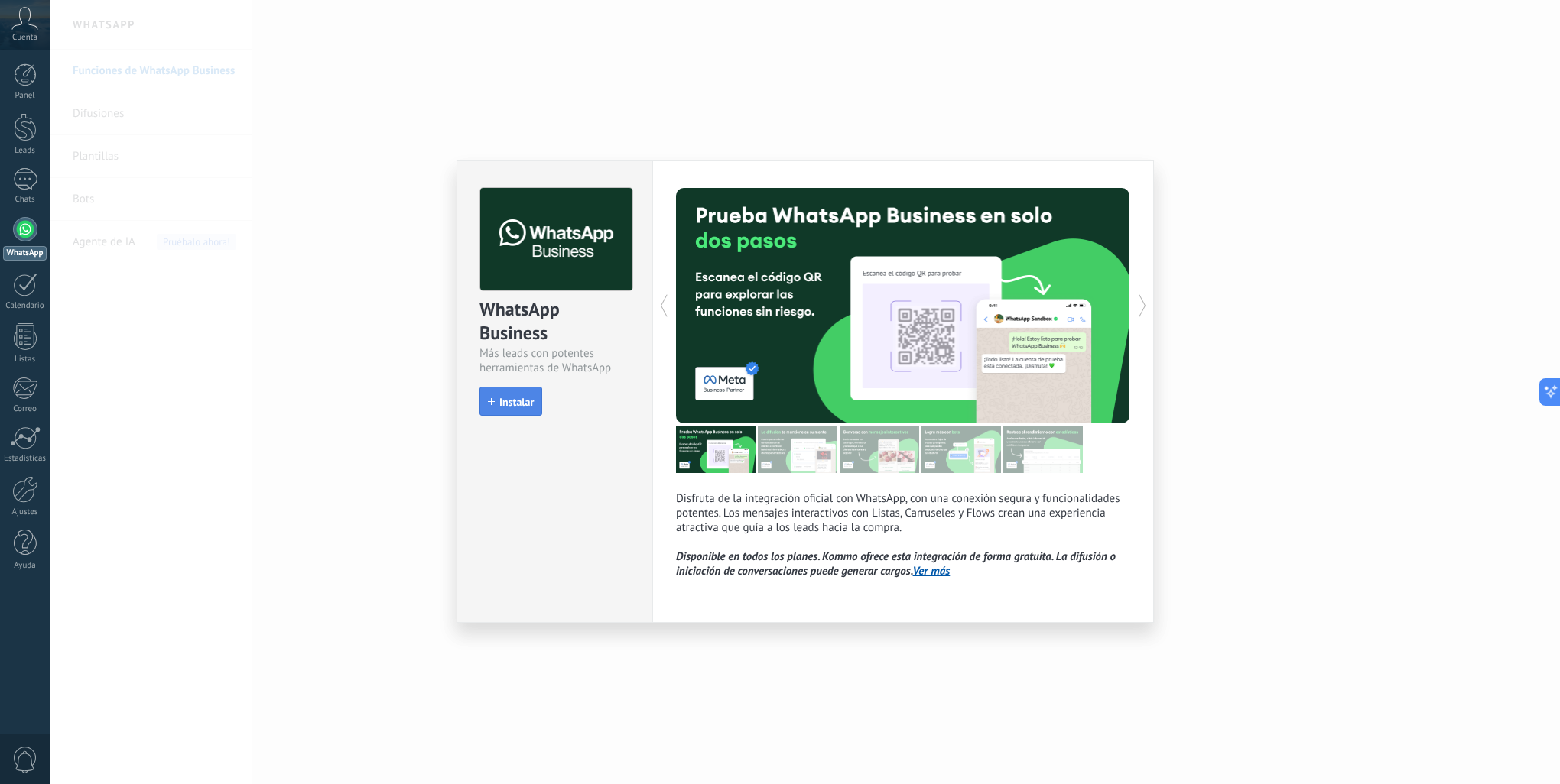
click at [517, 407] on span "Instalar" at bounding box center [516, 401] width 34 height 11
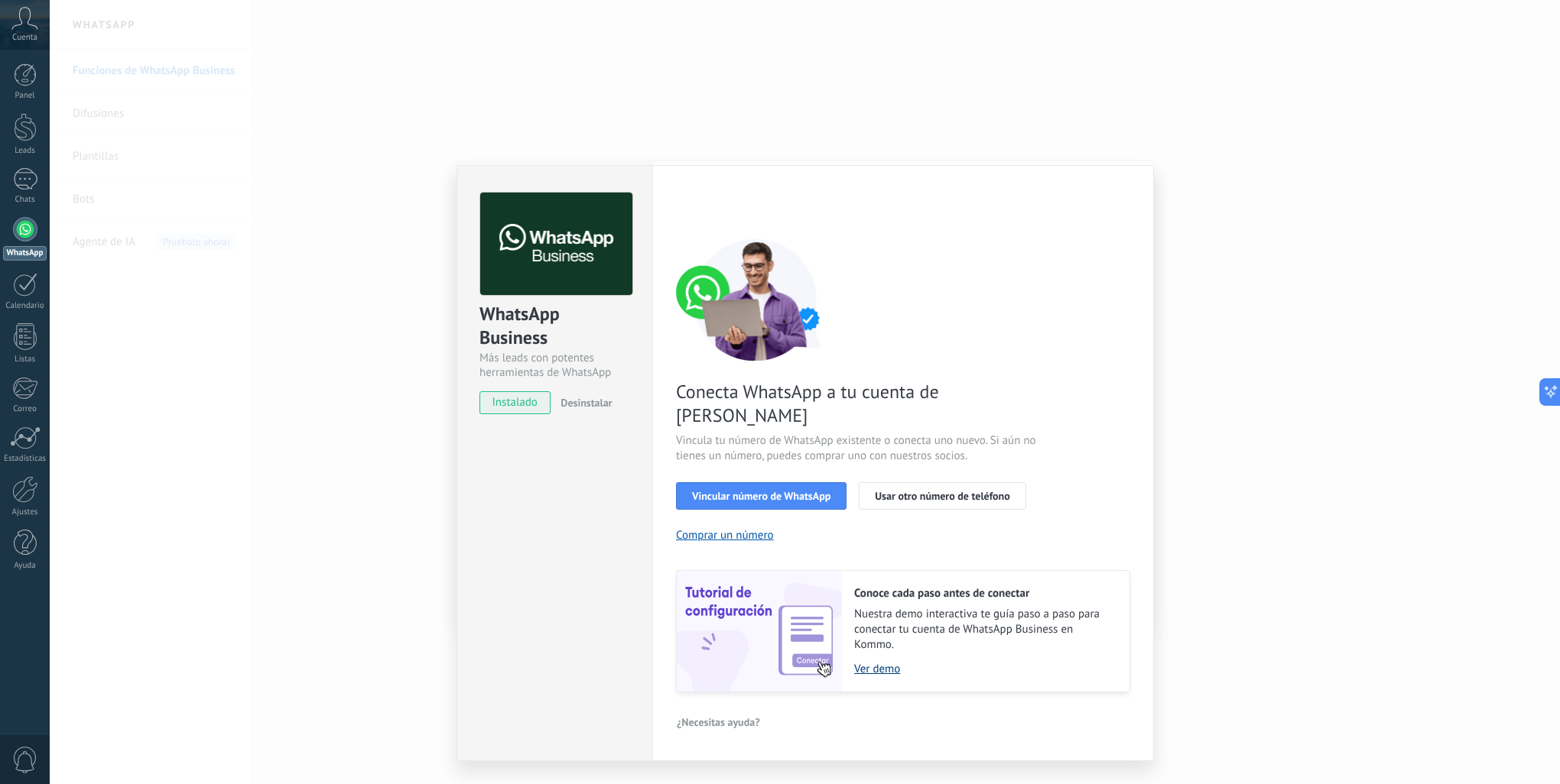
click at [873, 662] on link "Ver demo" at bounding box center [984, 670] width 260 height 15
